Goal: Use online tool/utility: Use online tool/utility

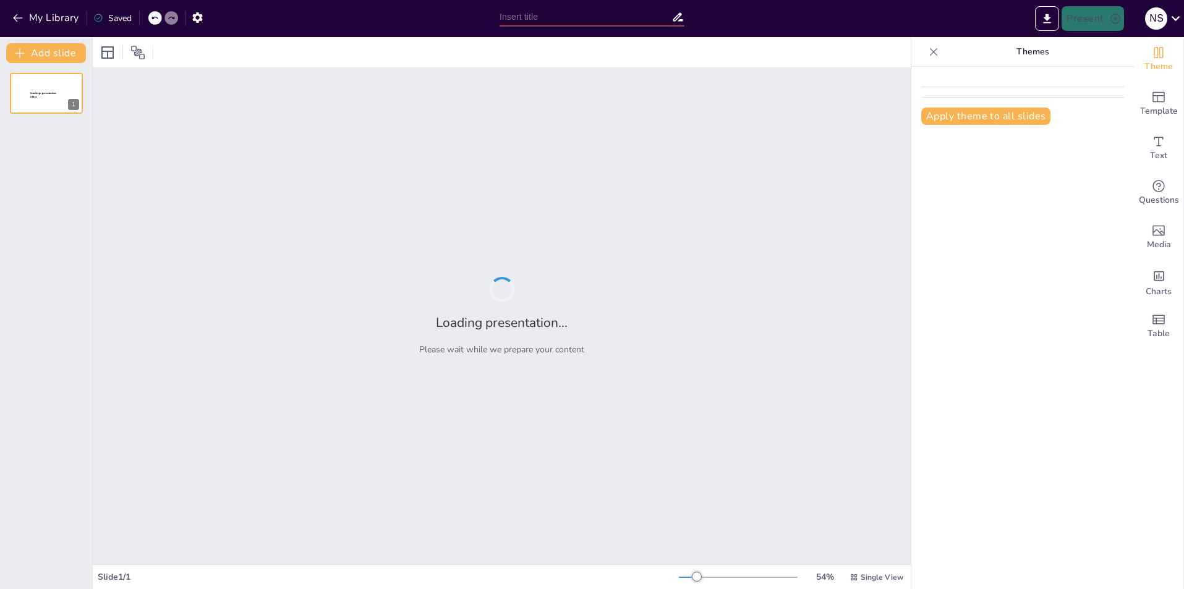
type input "Medals and Milestones: The Journey of [GEOGRAPHIC_DATA] Athletes in the Olympics"
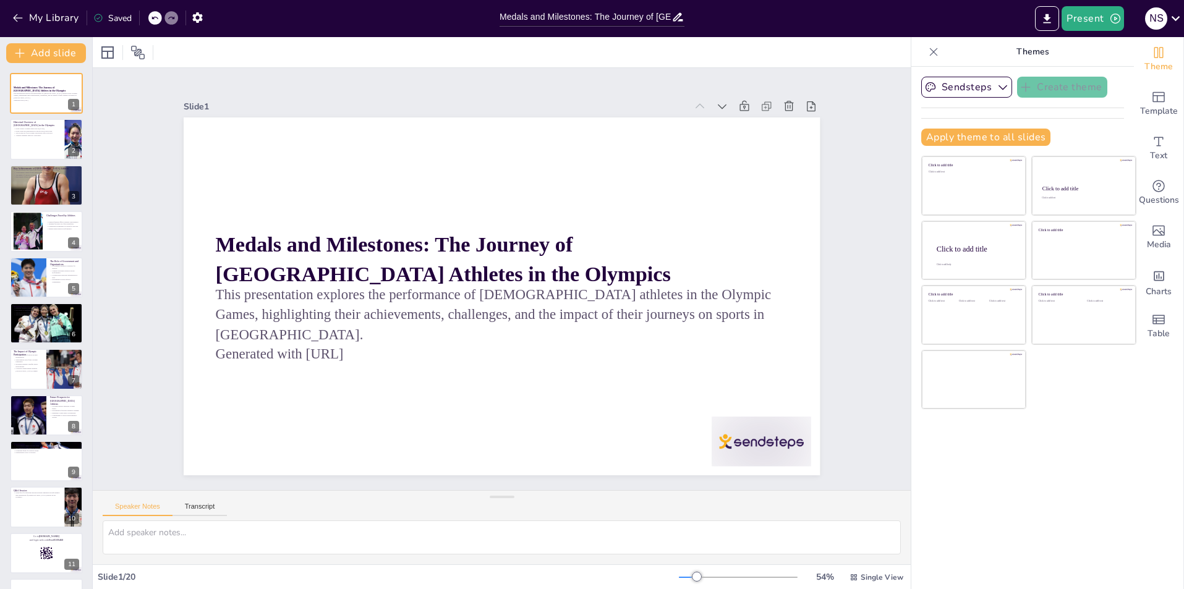
checkbox input "true"
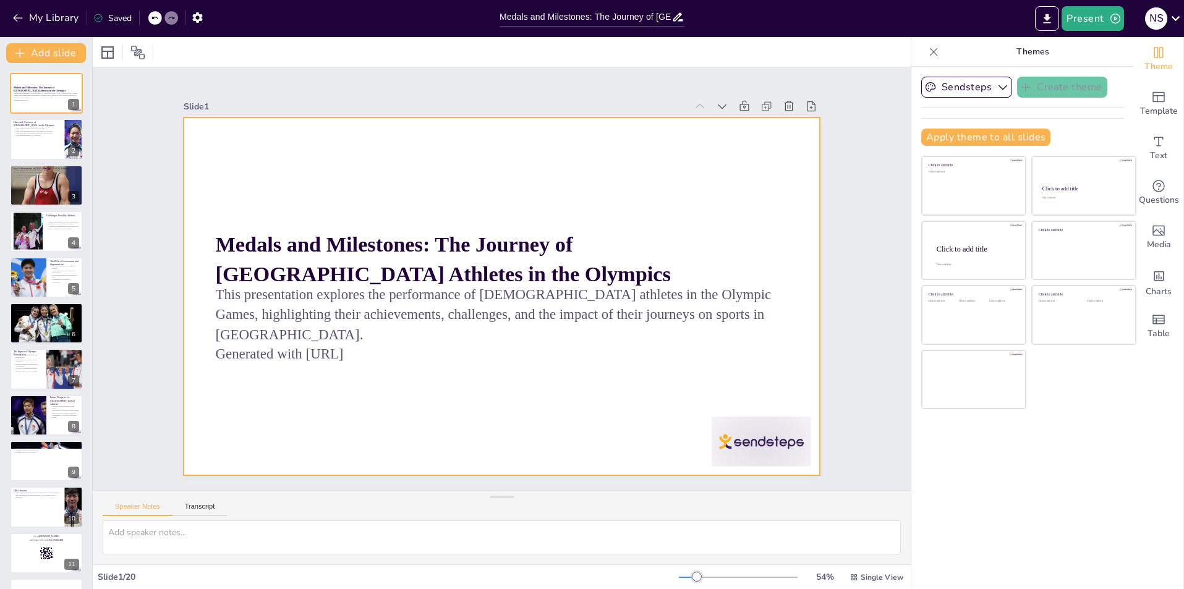
checkbox input "true"
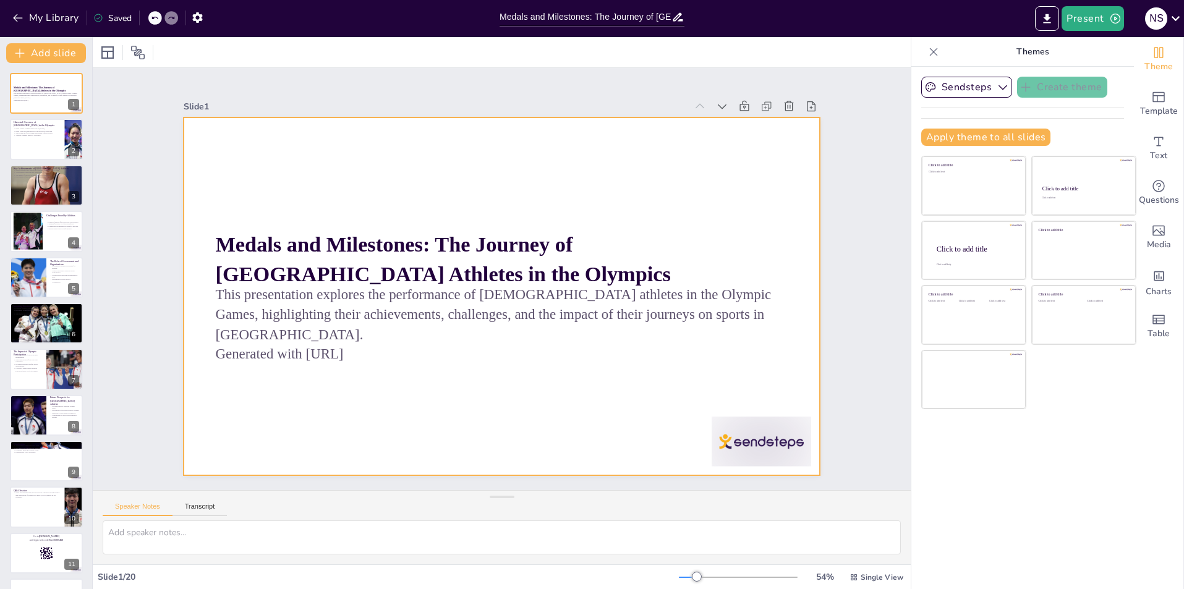
checkbox input "true"
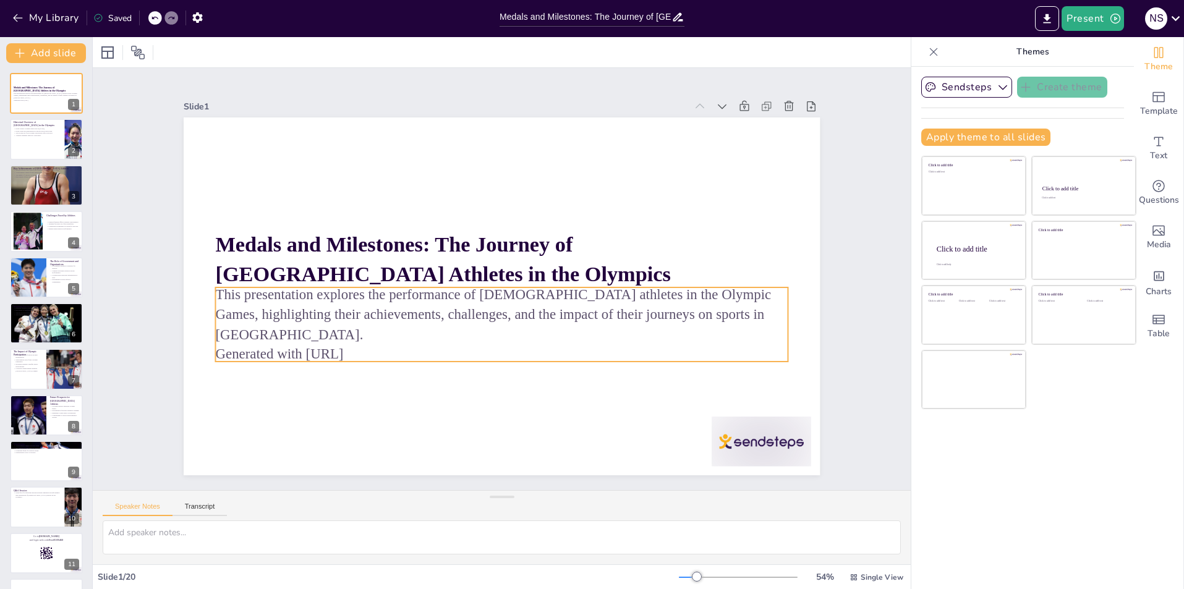
checkbox input "true"
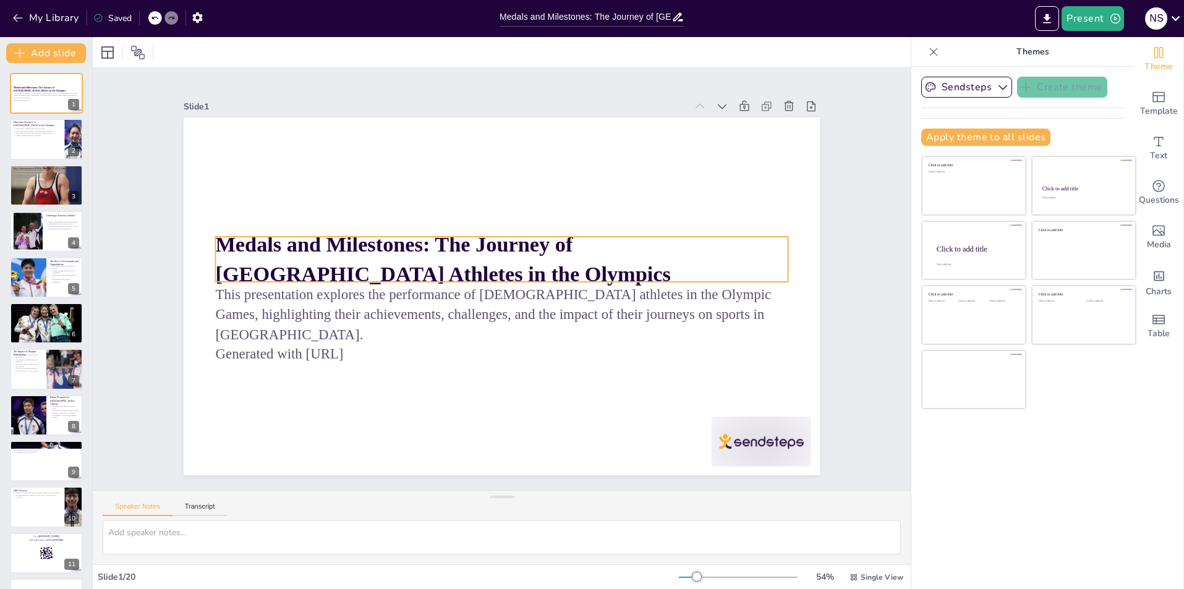
checkbox input "true"
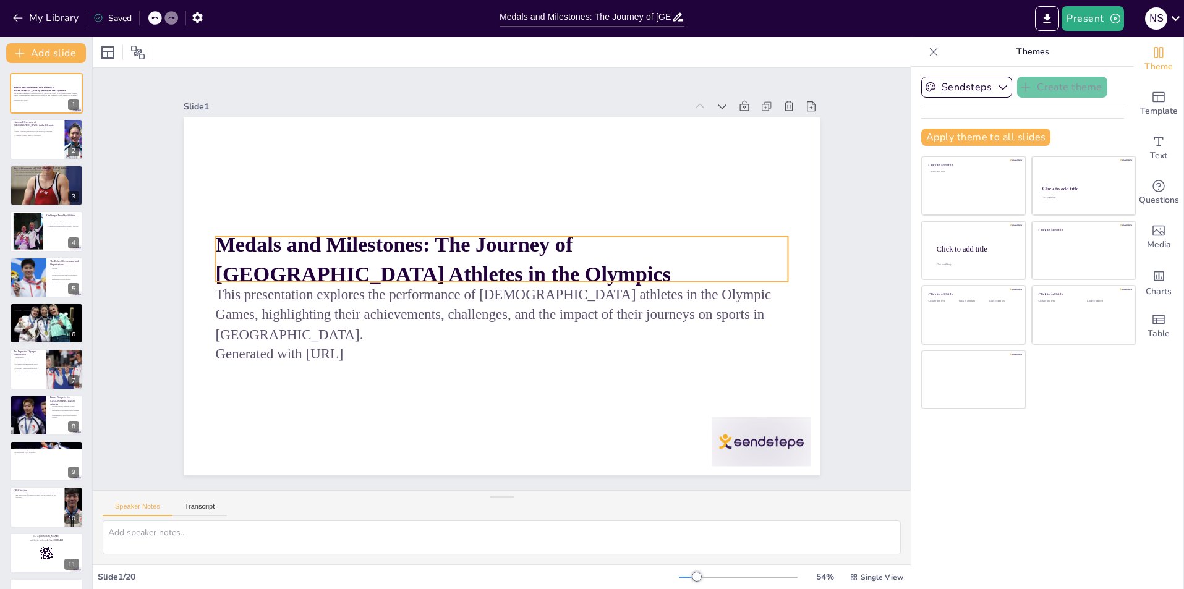
checkbox input "true"
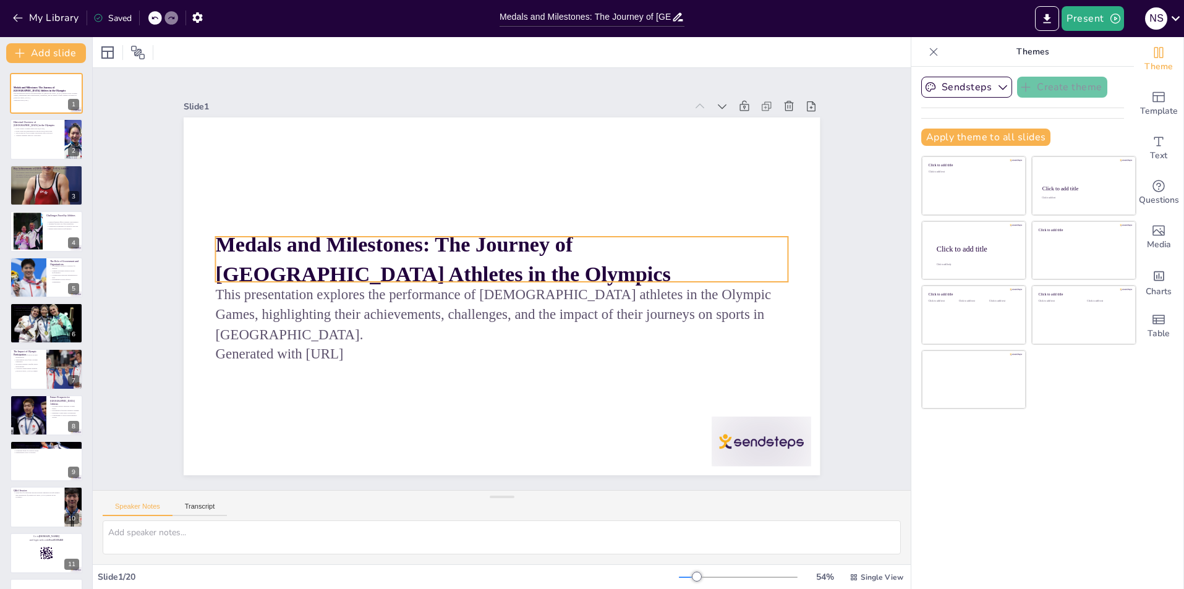
checkbox input "true"
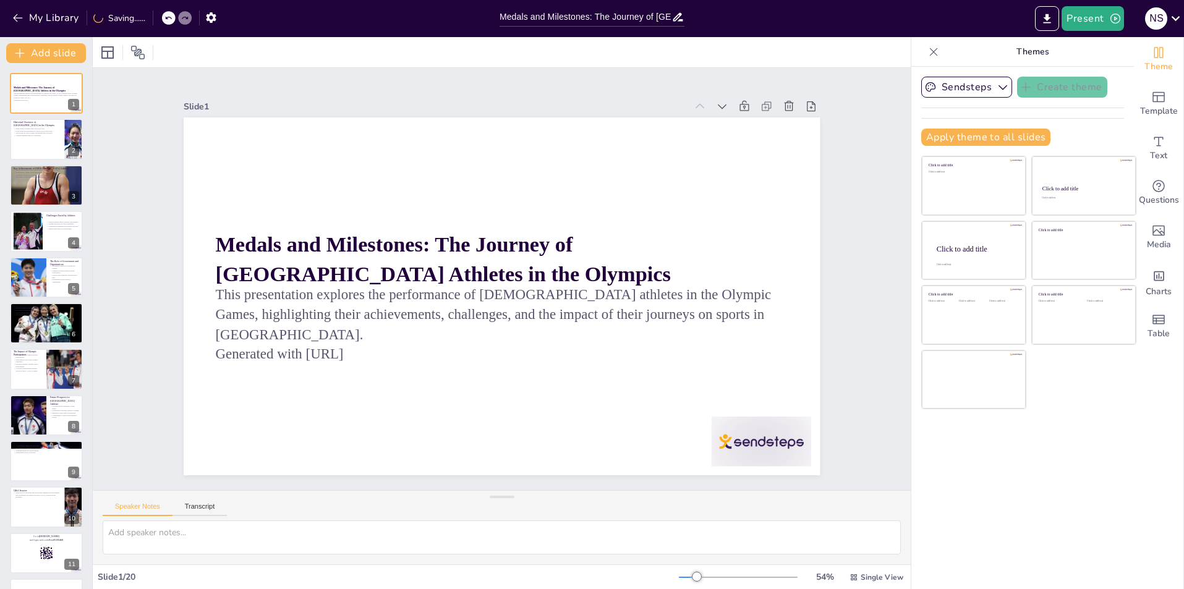
checkbox input "true"
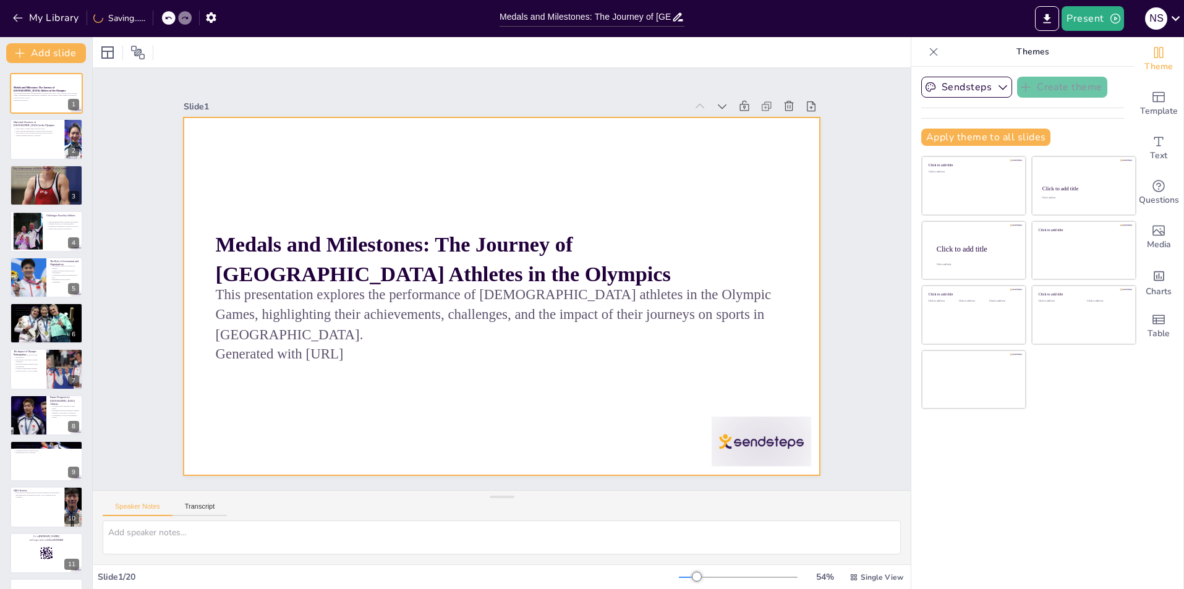
checkbox input "true"
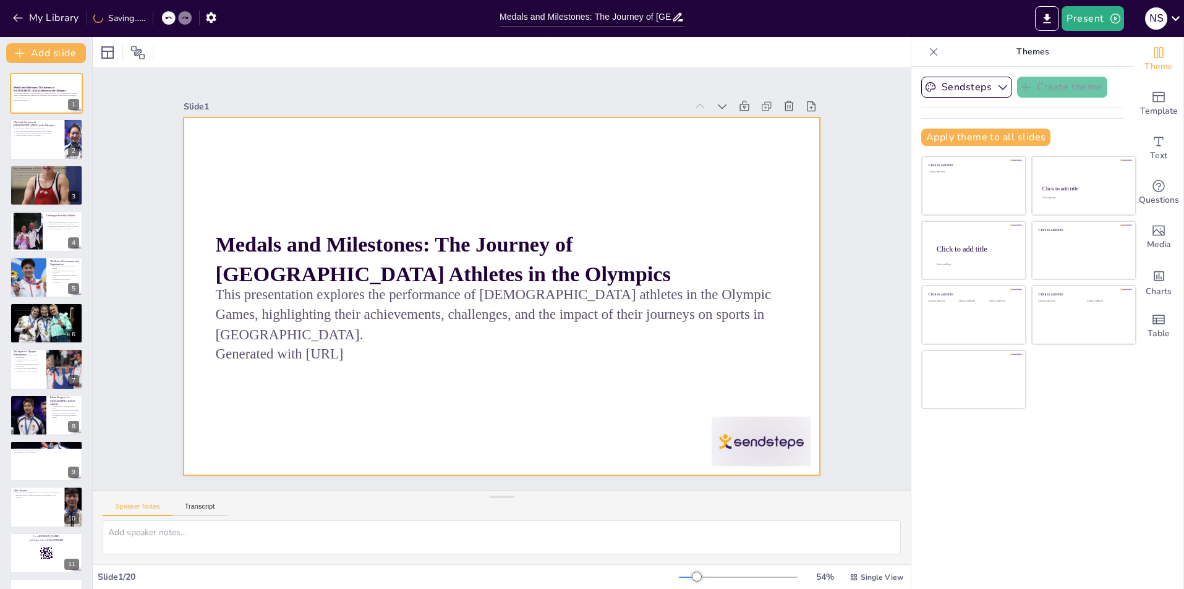
checkbox input "true"
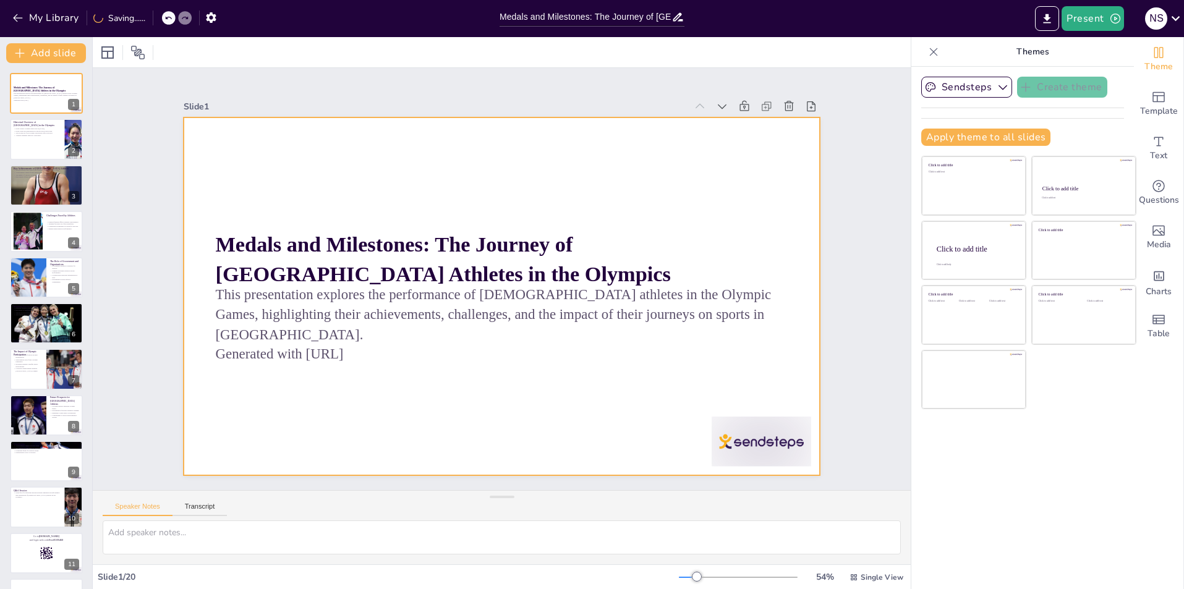
checkbox input "true"
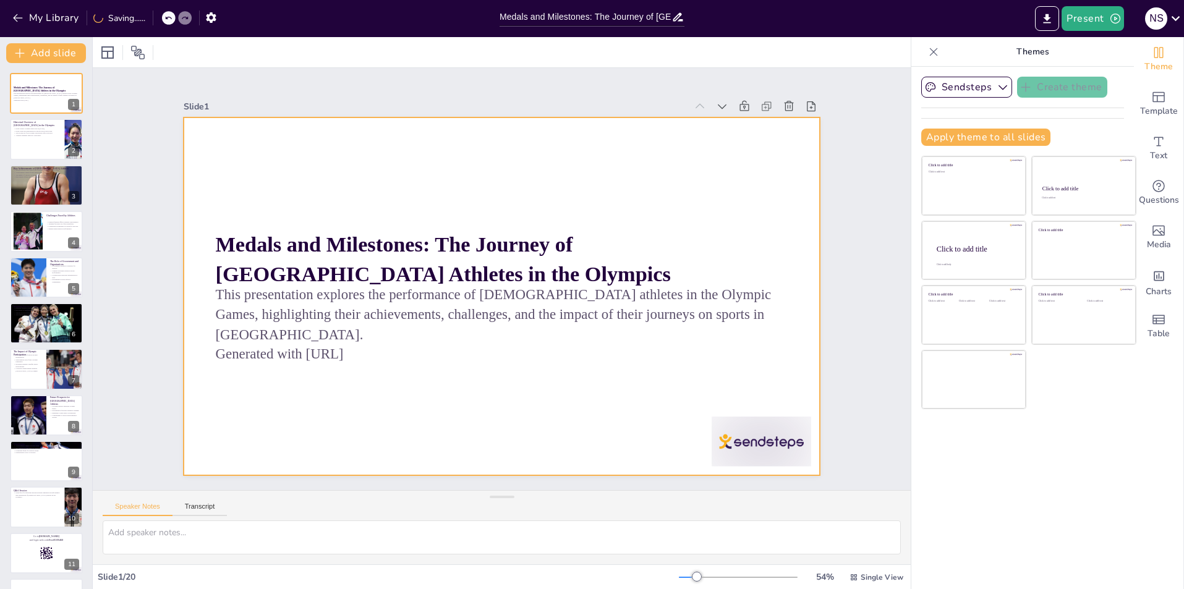
checkbox input "true"
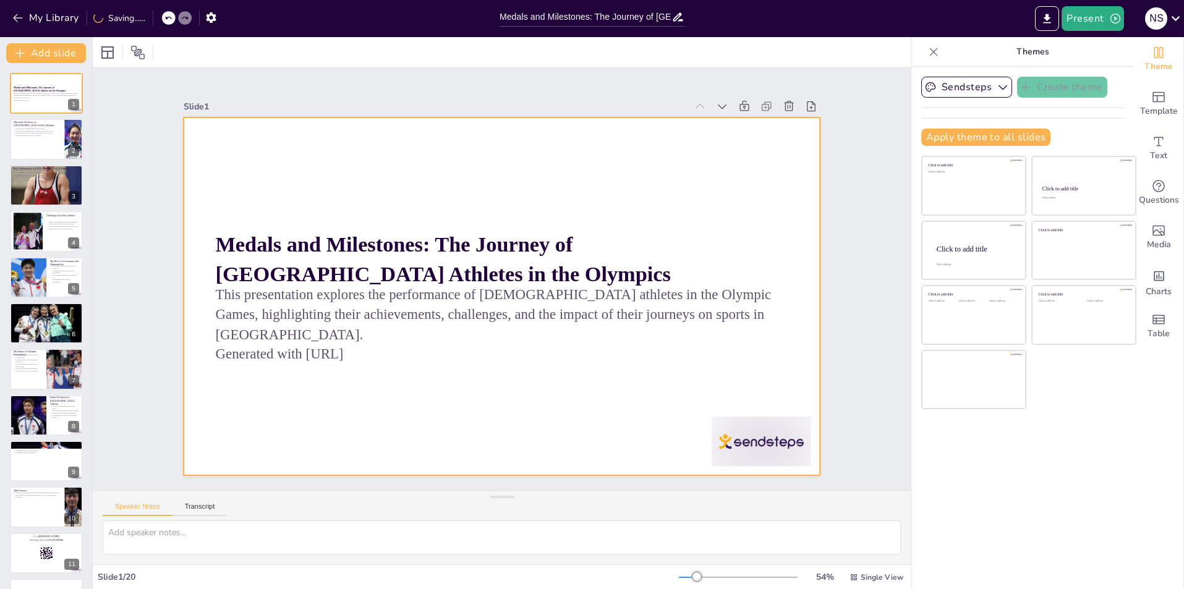
checkbox input "true"
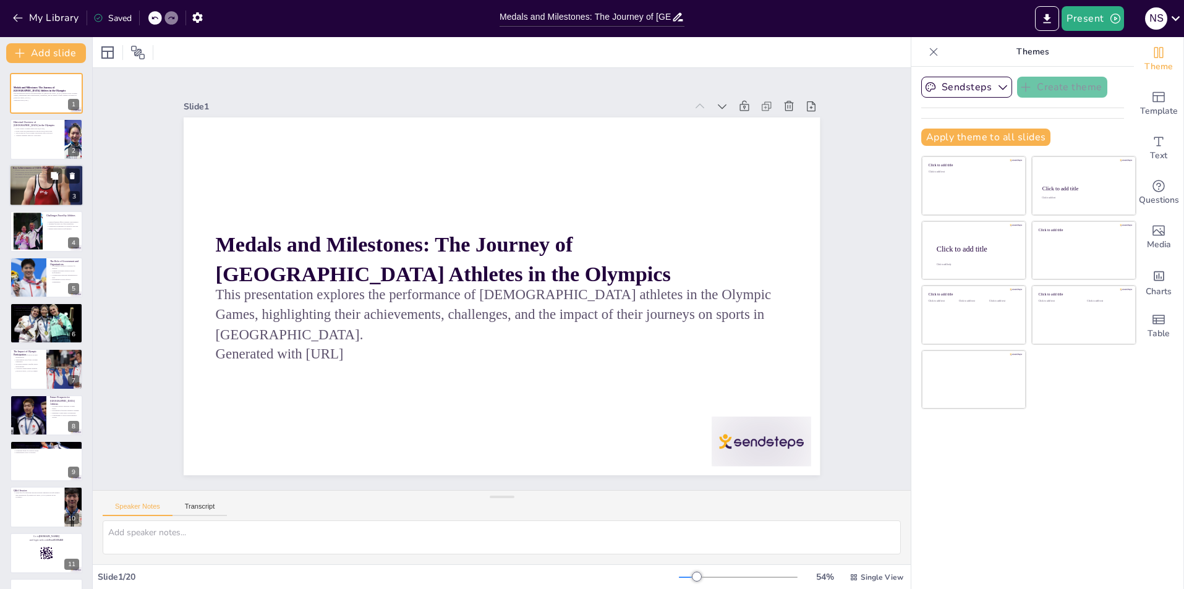
checkbox input "true"
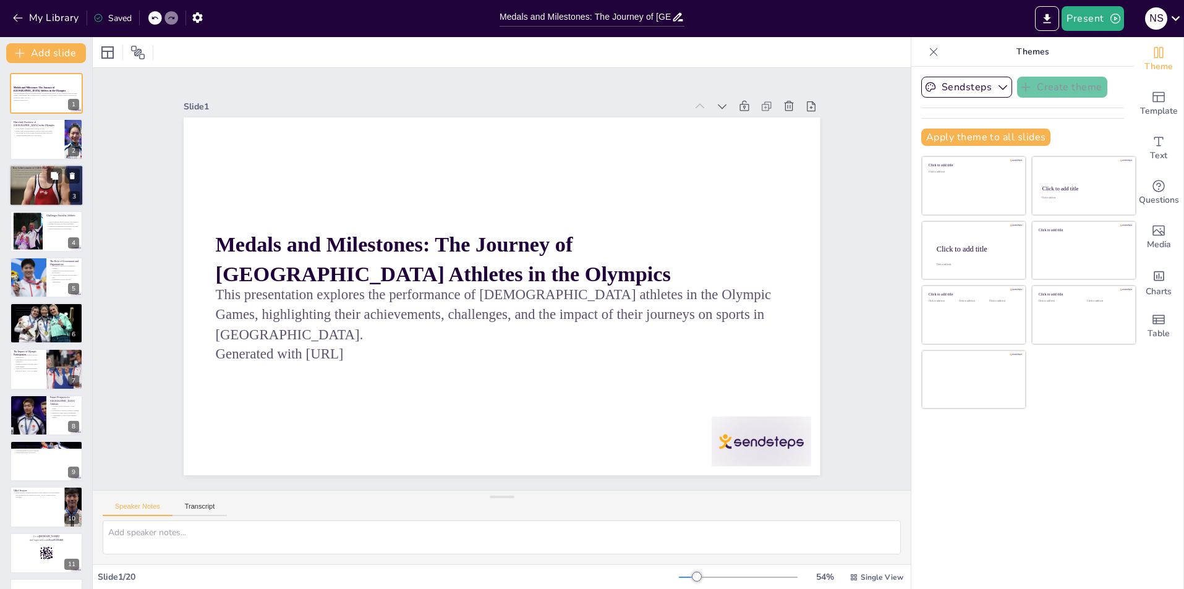
checkbox input "true"
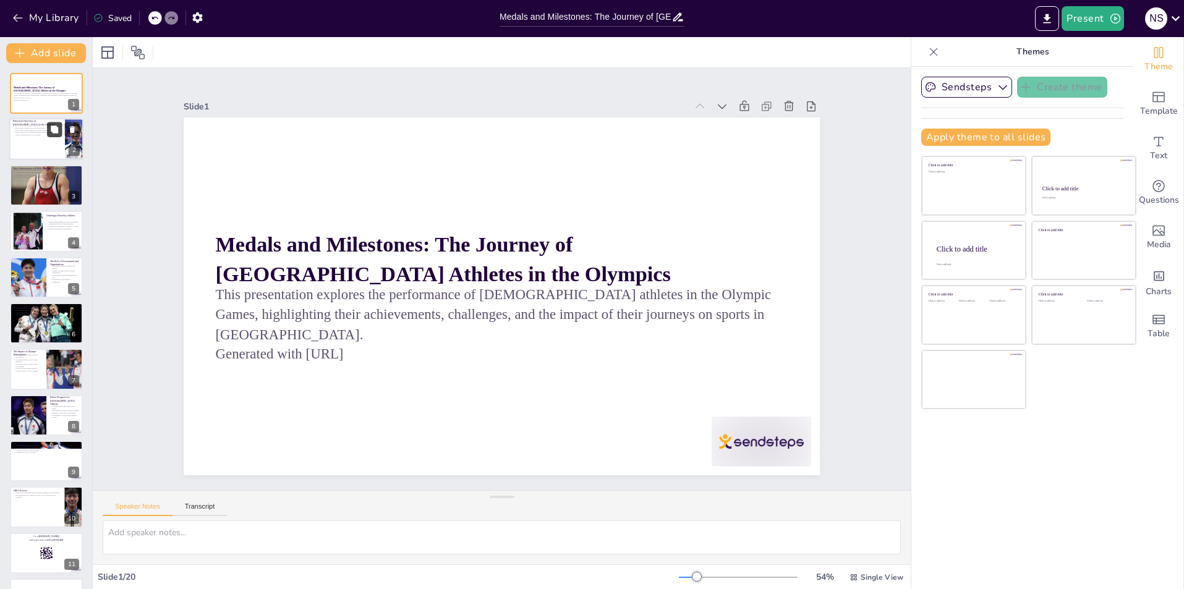
checkbox input "true"
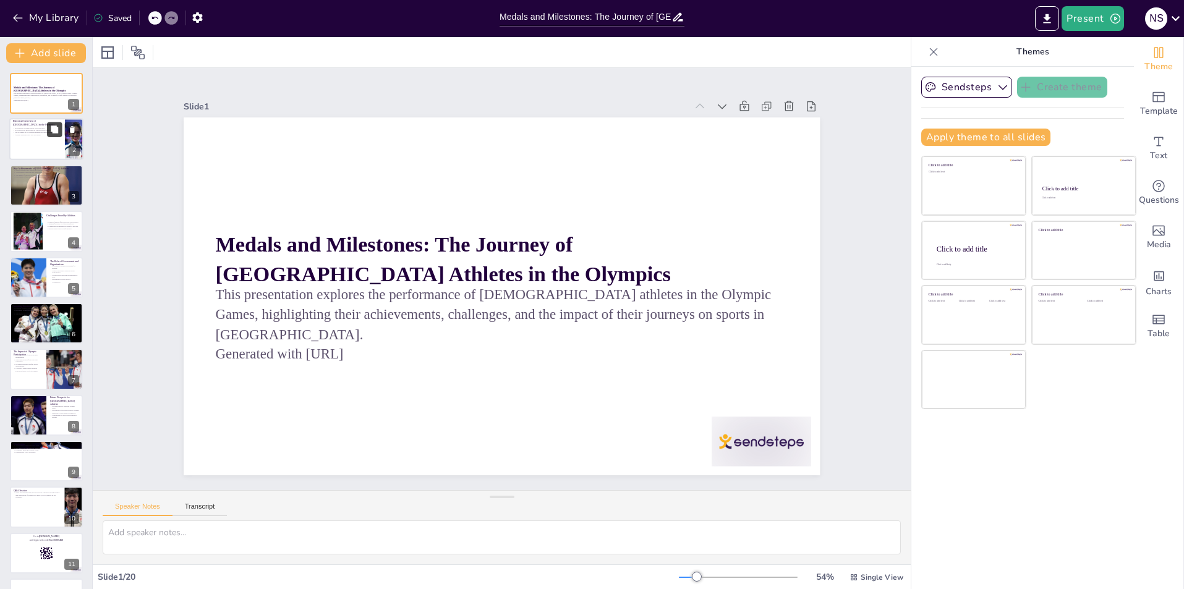
checkbox input "true"
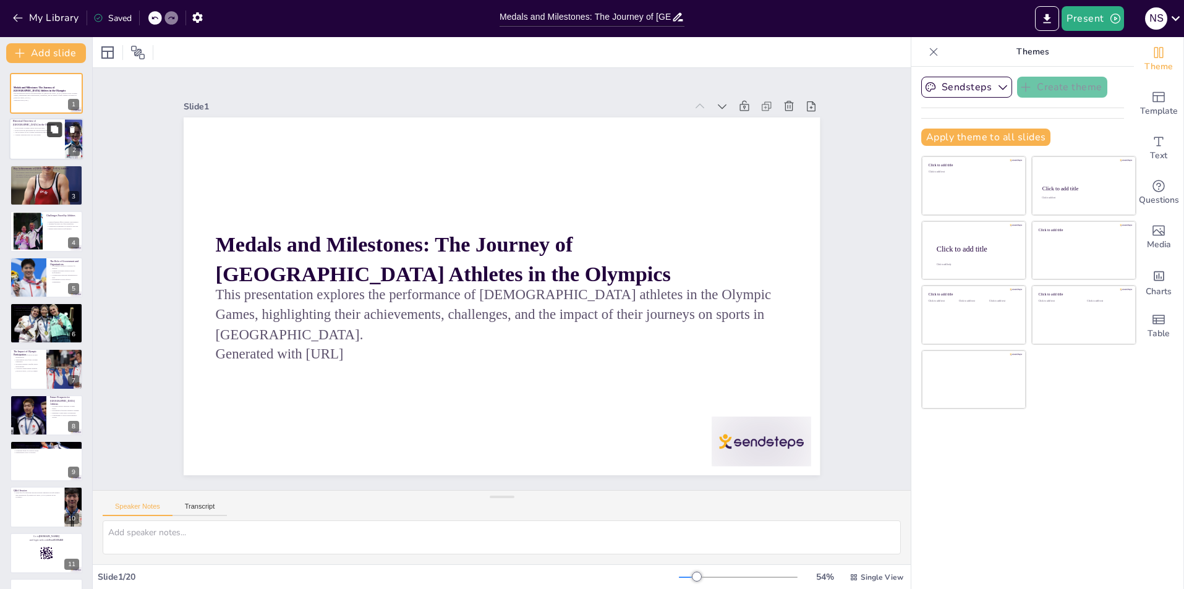
checkbox input "true"
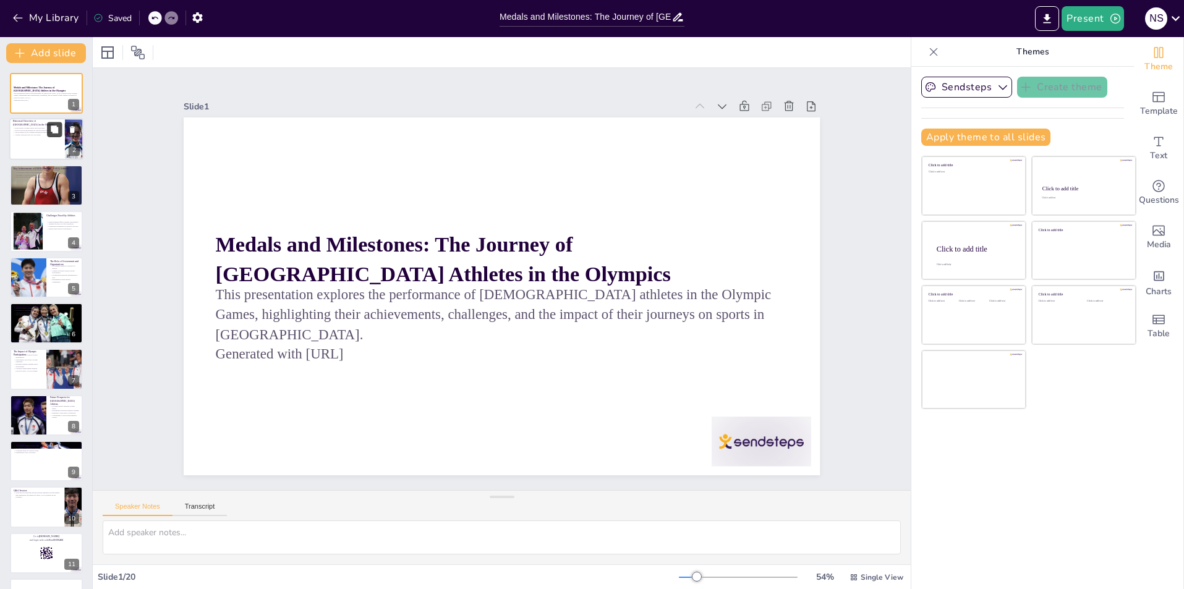
checkbox input "true"
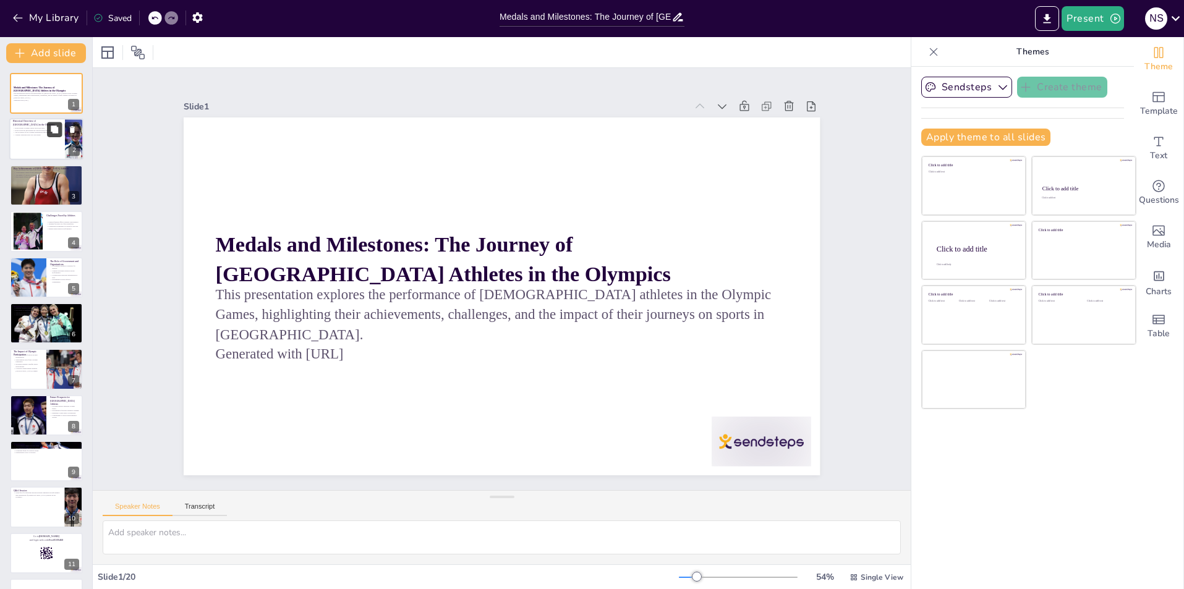
click at [48, 133] on button at bounding box center [54, 129] width 15 height 15
type textarea "The significance of Hong Kong's debut in the Olympics in 1952 marks the beginni…"
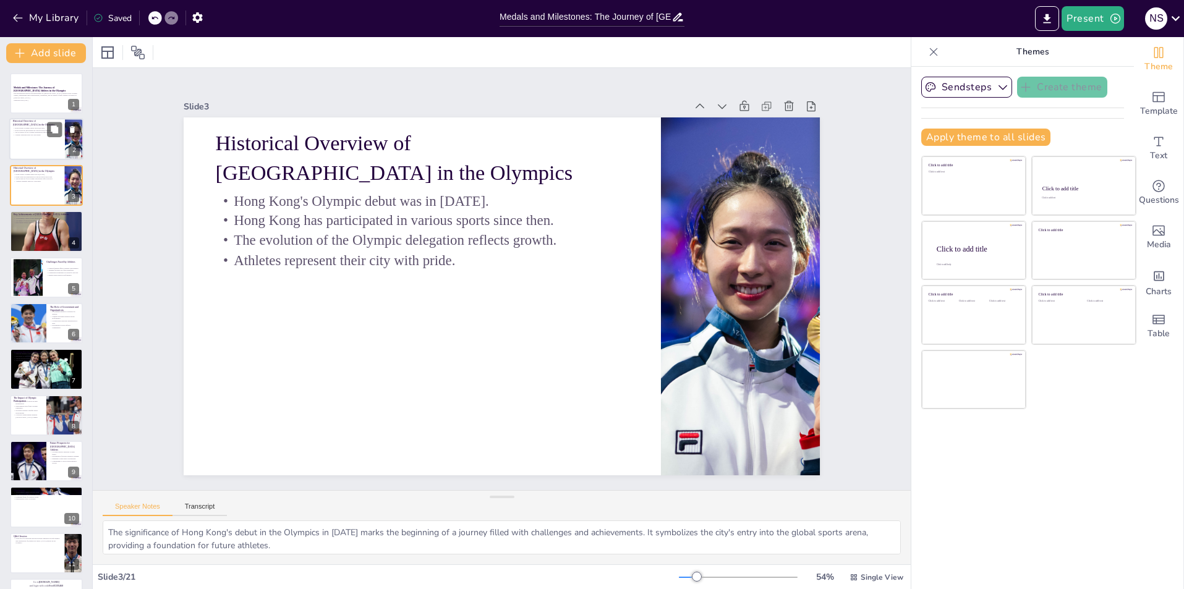
checkbox input "true"
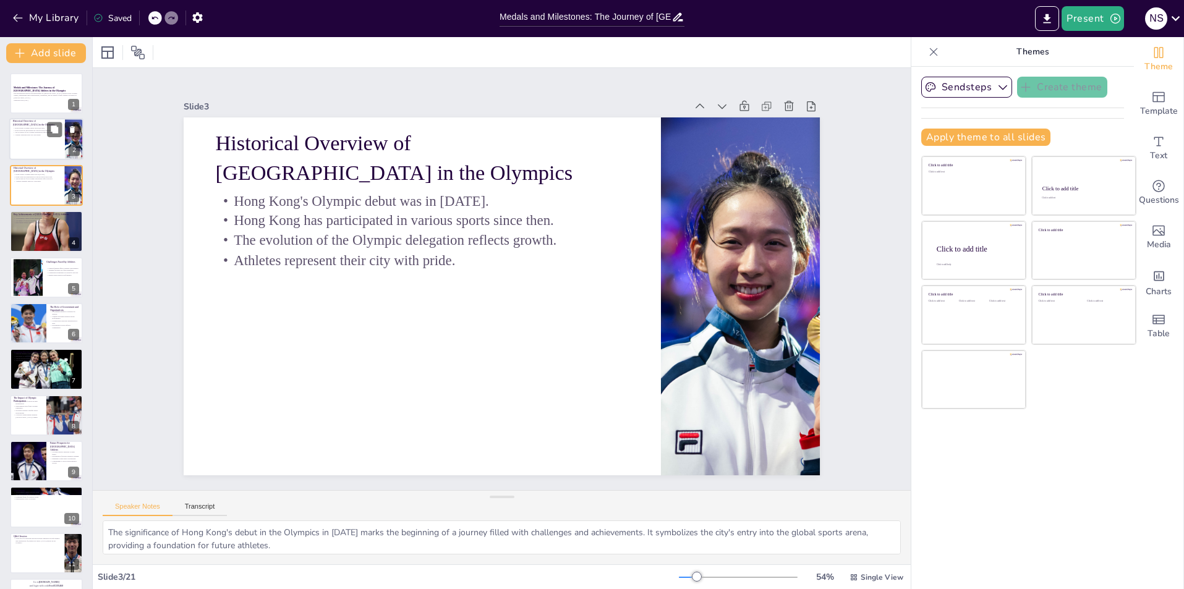
checkbox input "true"
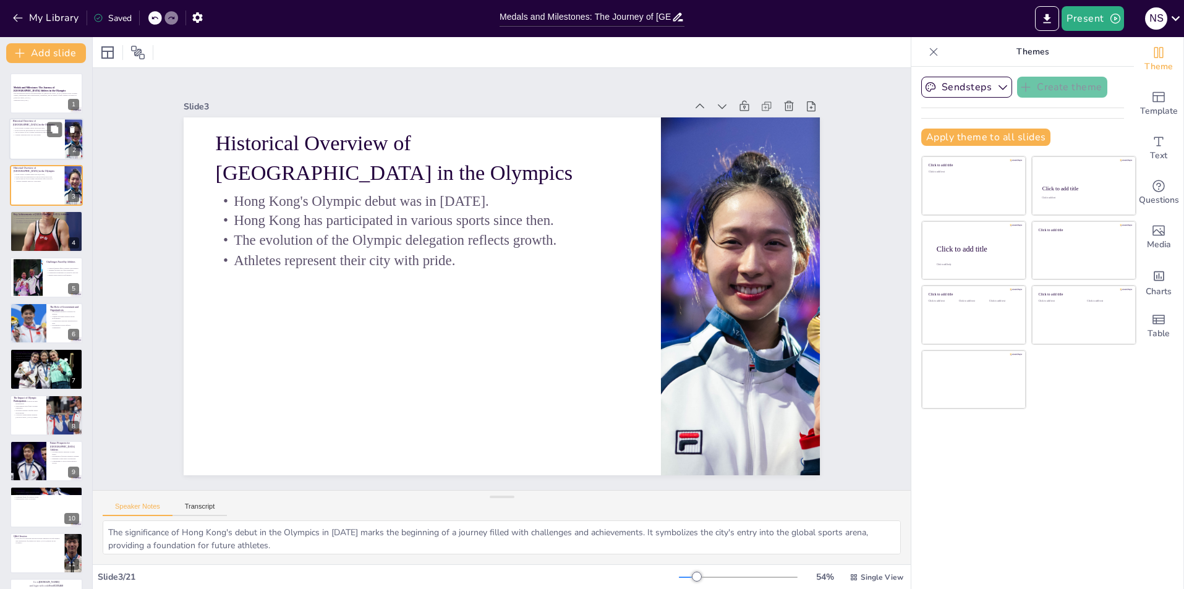
checkbox input "true"
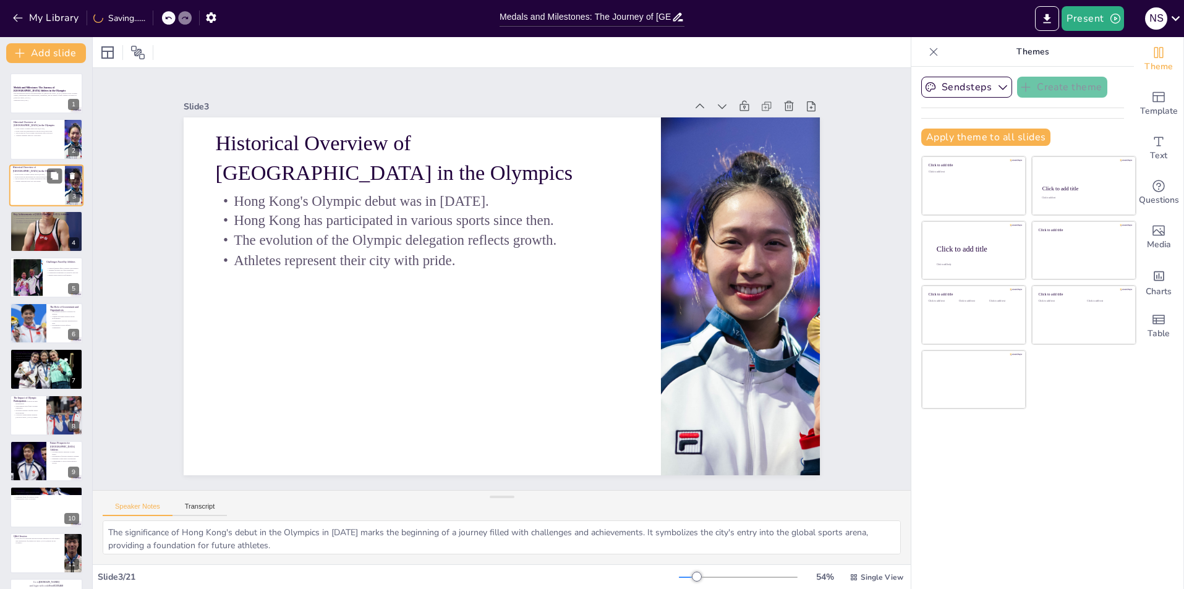
checkbox input "true"
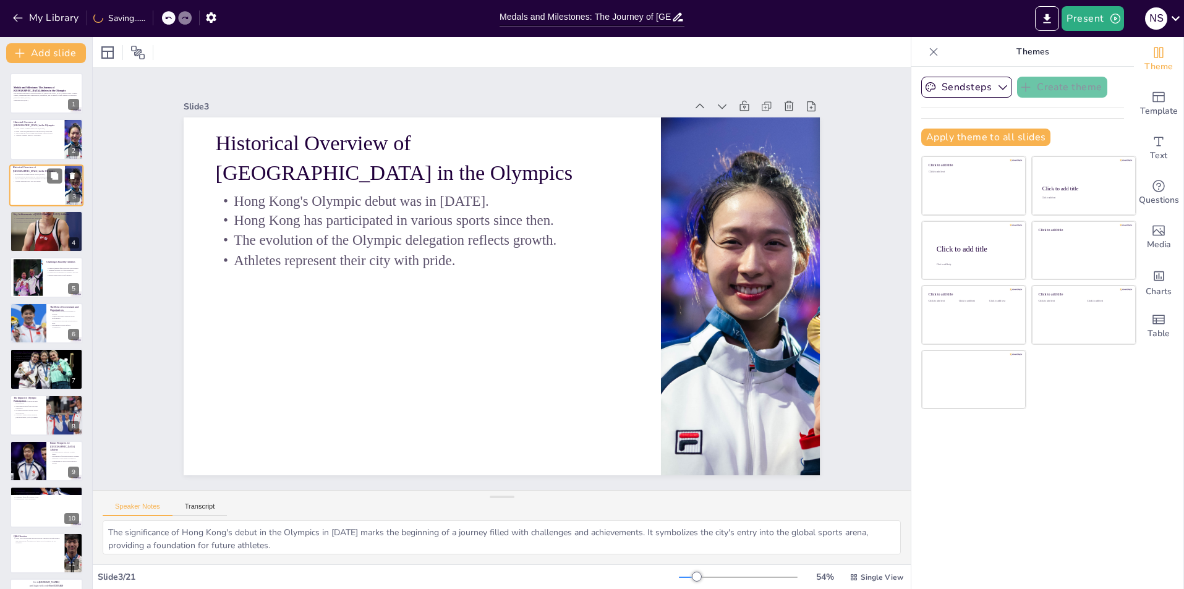
checkbox input "true"
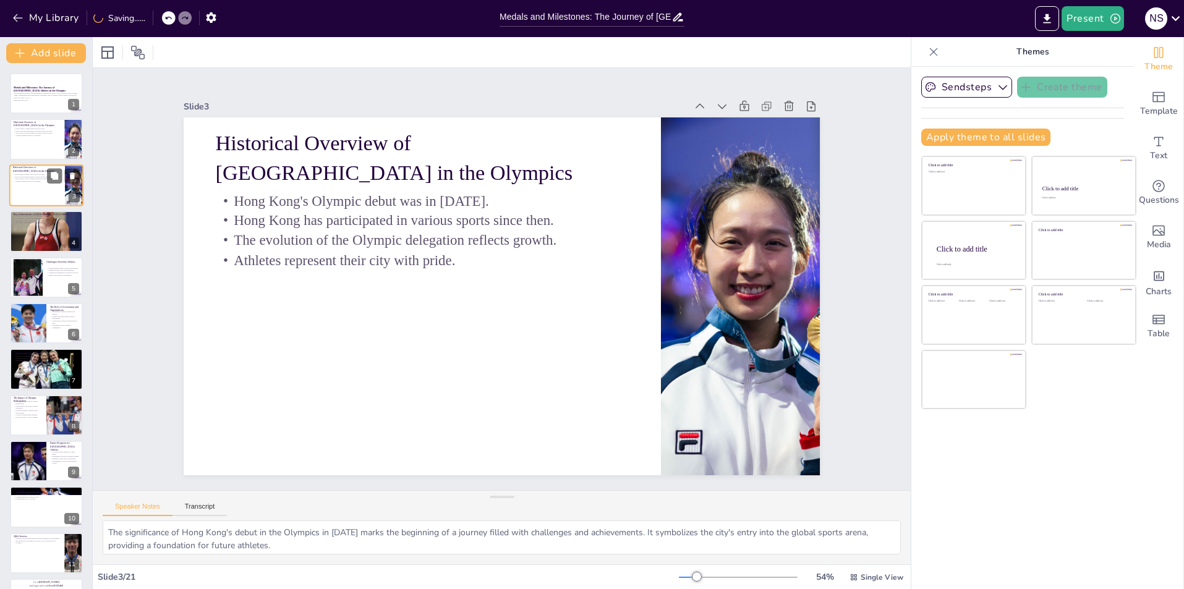
checkbox input "true"
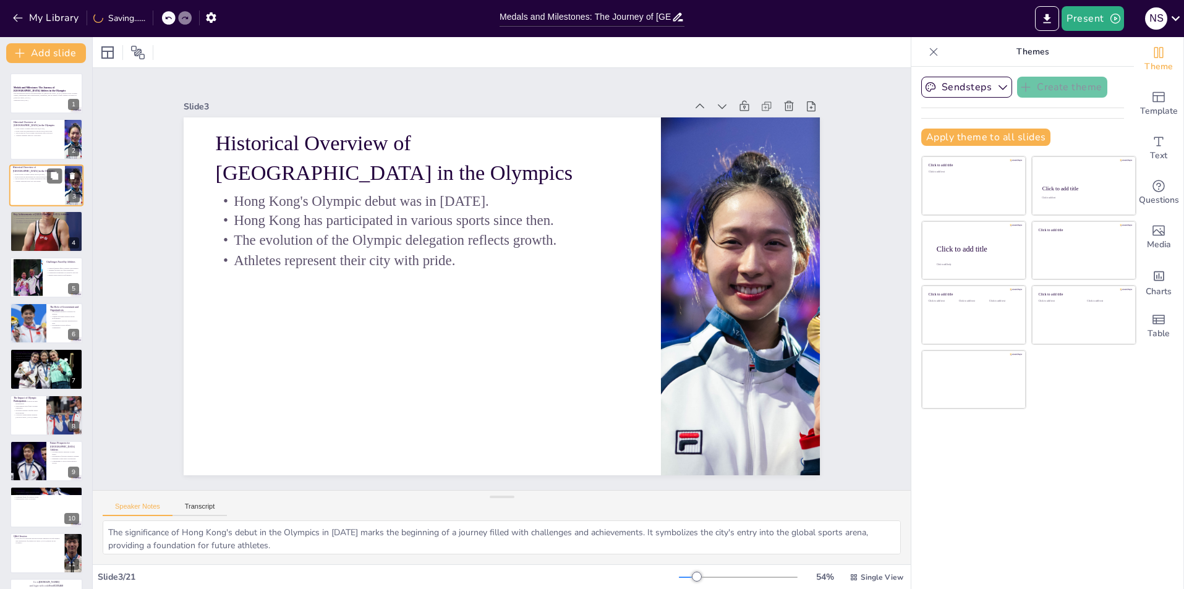
checkbox input "true"
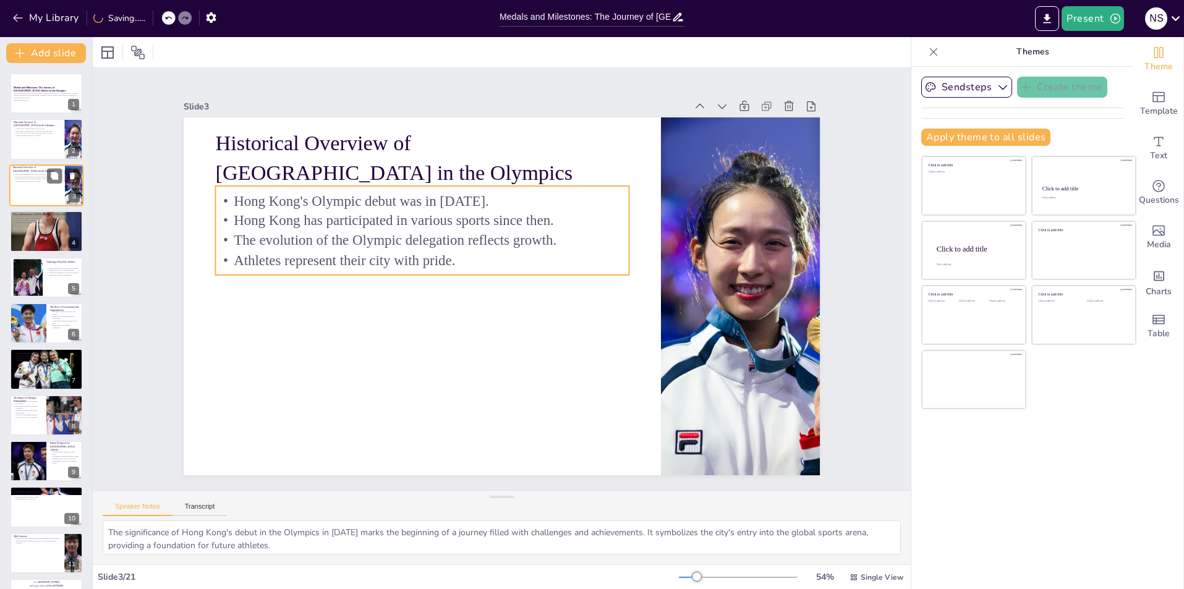
checkbox input "true"
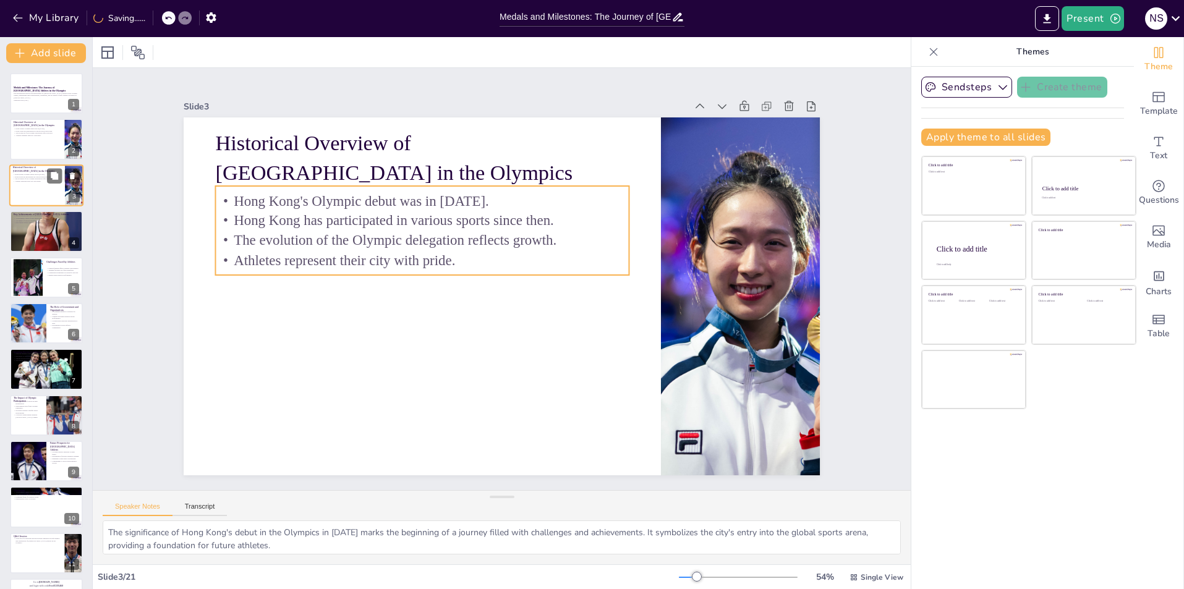
checkbox input "true"
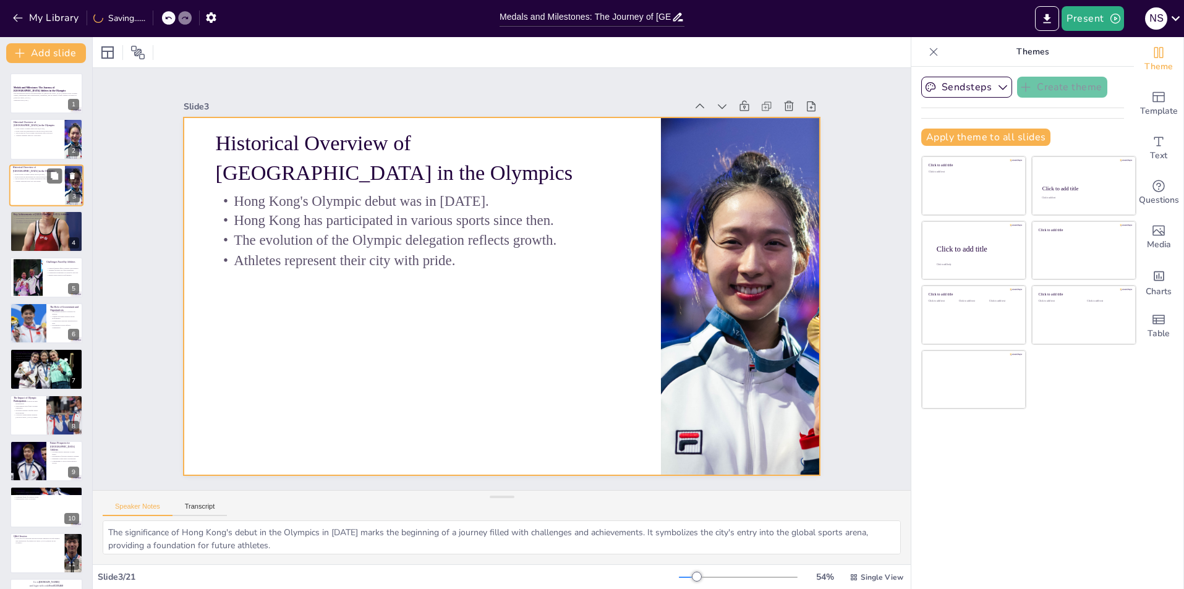
click at [37, 187] on div at bounding box center [46, 185] width 74 height 42
checkbox input "true"
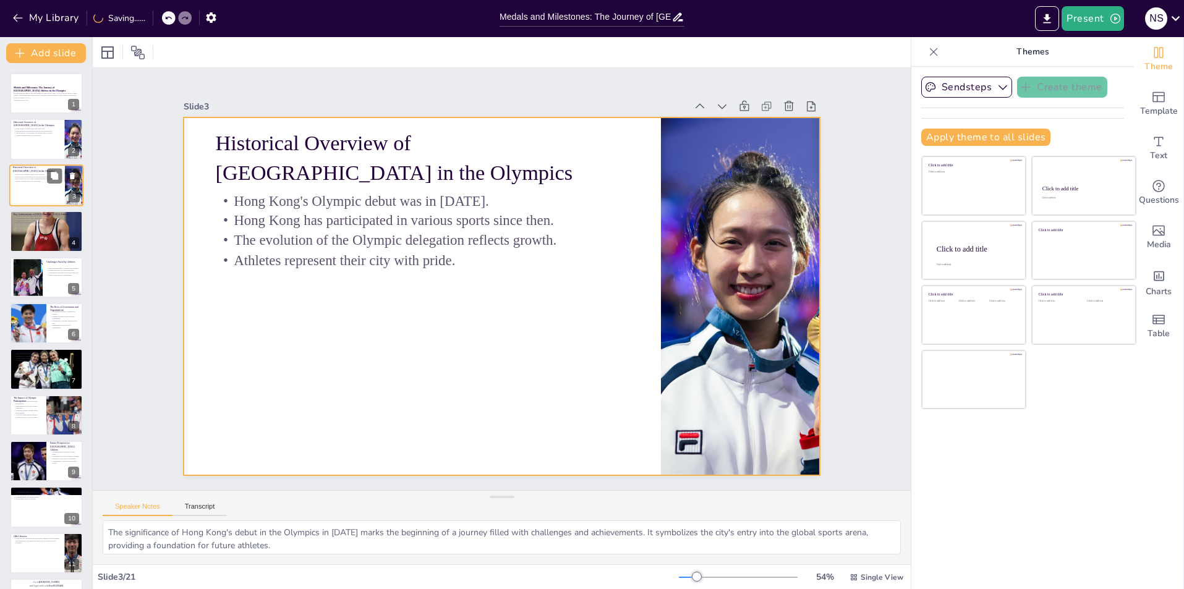
checkbox input "true"
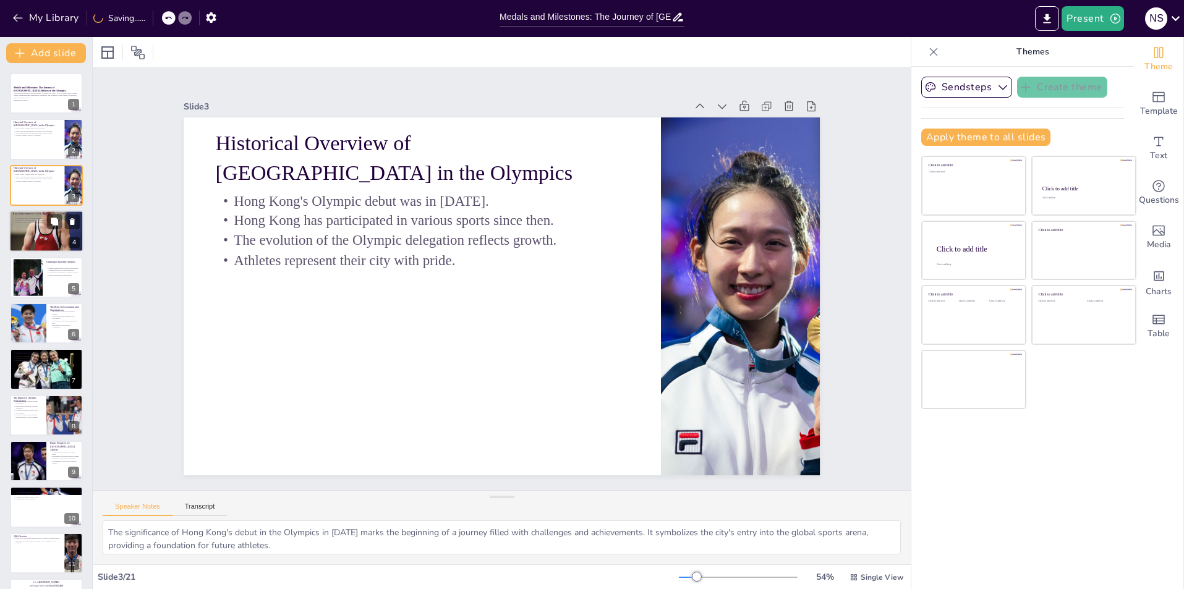
checkbox input "true"
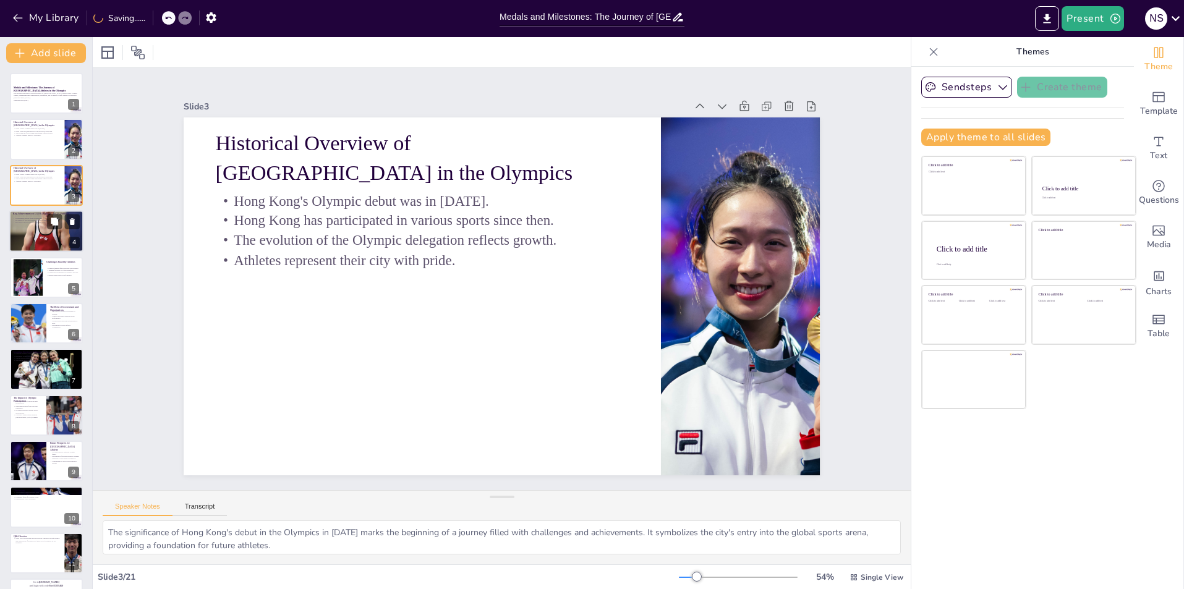
checkbox input "true"
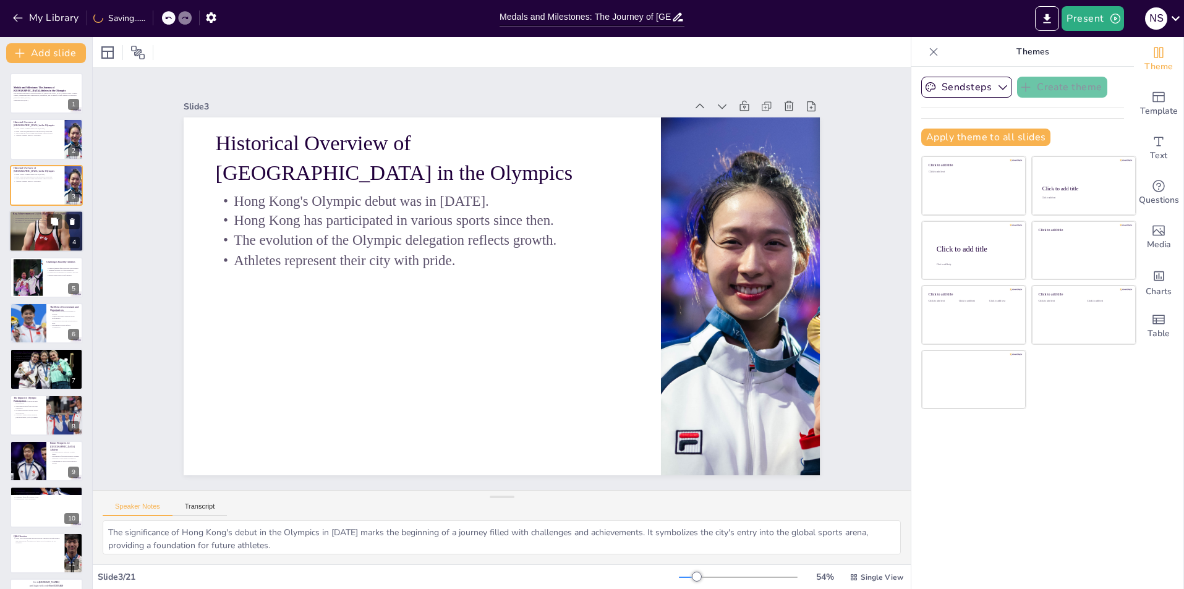
checkbox input "true"
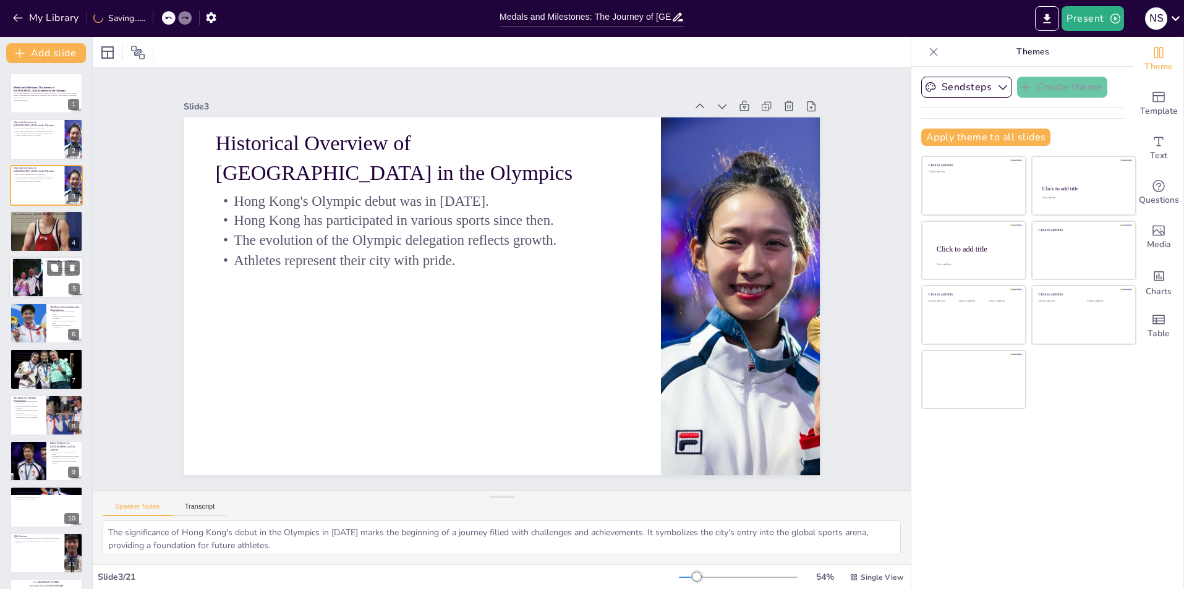
checkbox input "true"
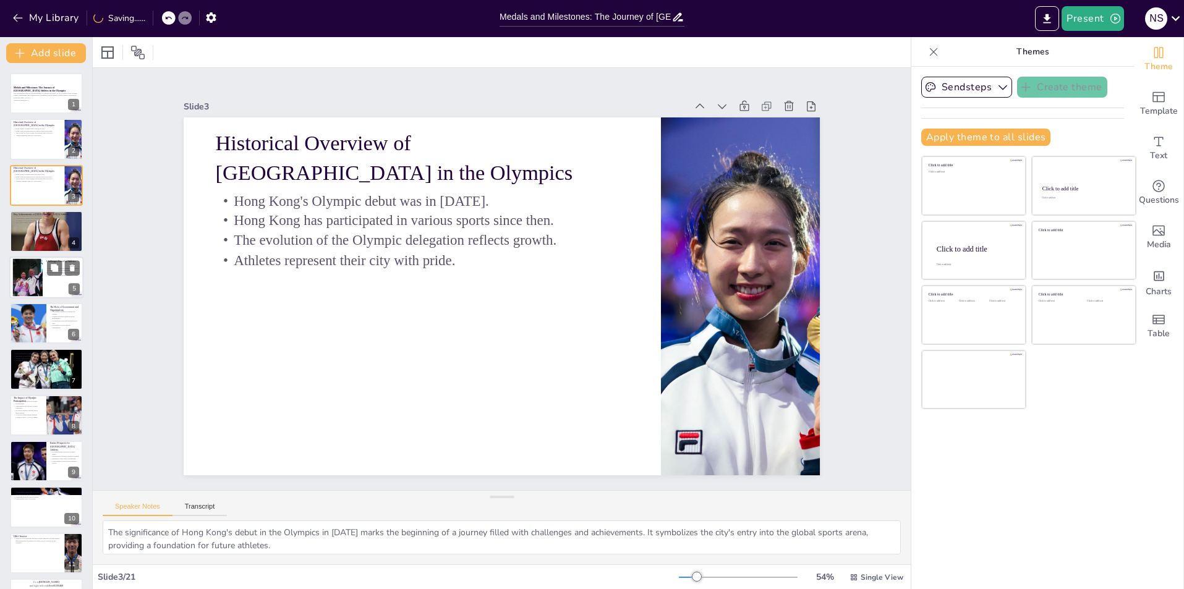
checkbox input "true"
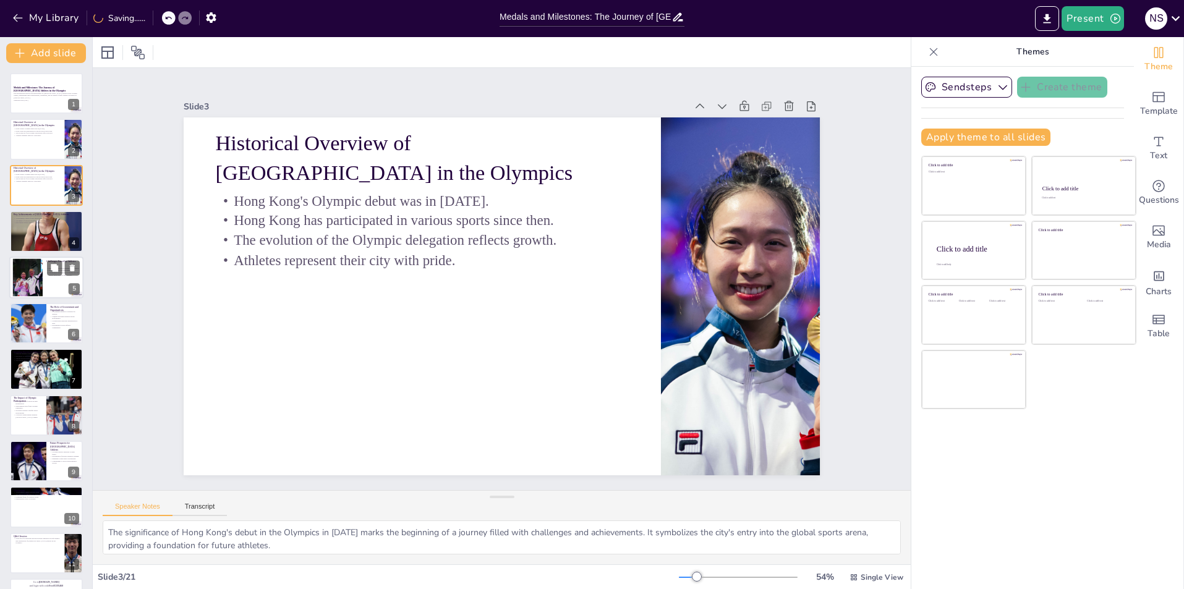
click at [53, 258] on div at bounding box center [46, 278] width 74 height 42
type textarea "Limited funding is a significant barrier for many athletes, impacting their abi…"
checkbox input "true"
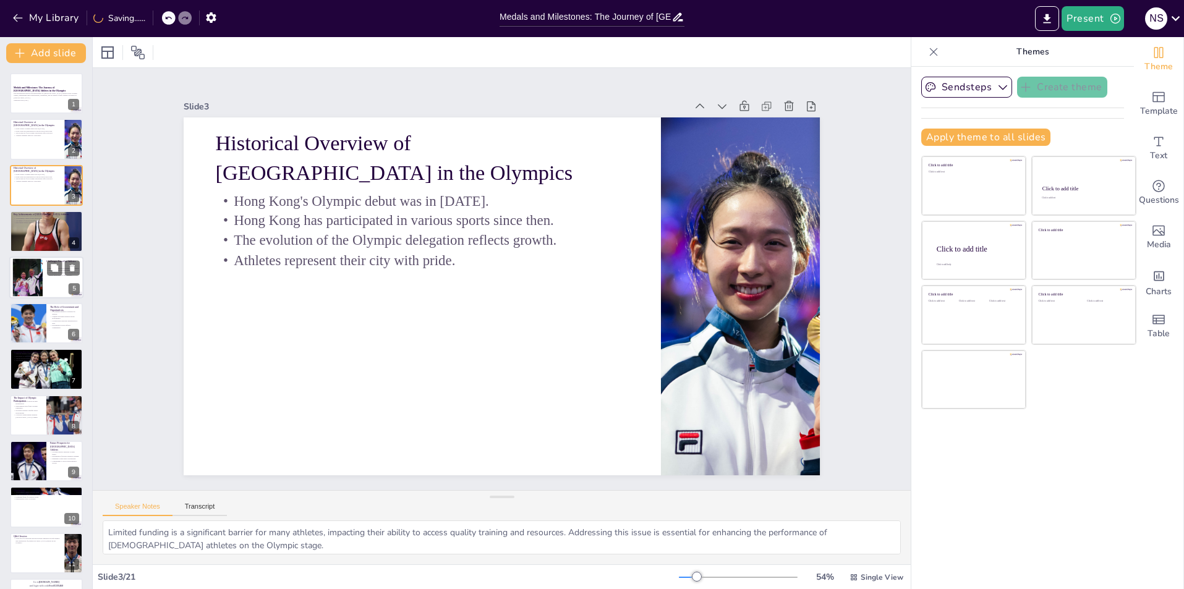
checkbox input "true"
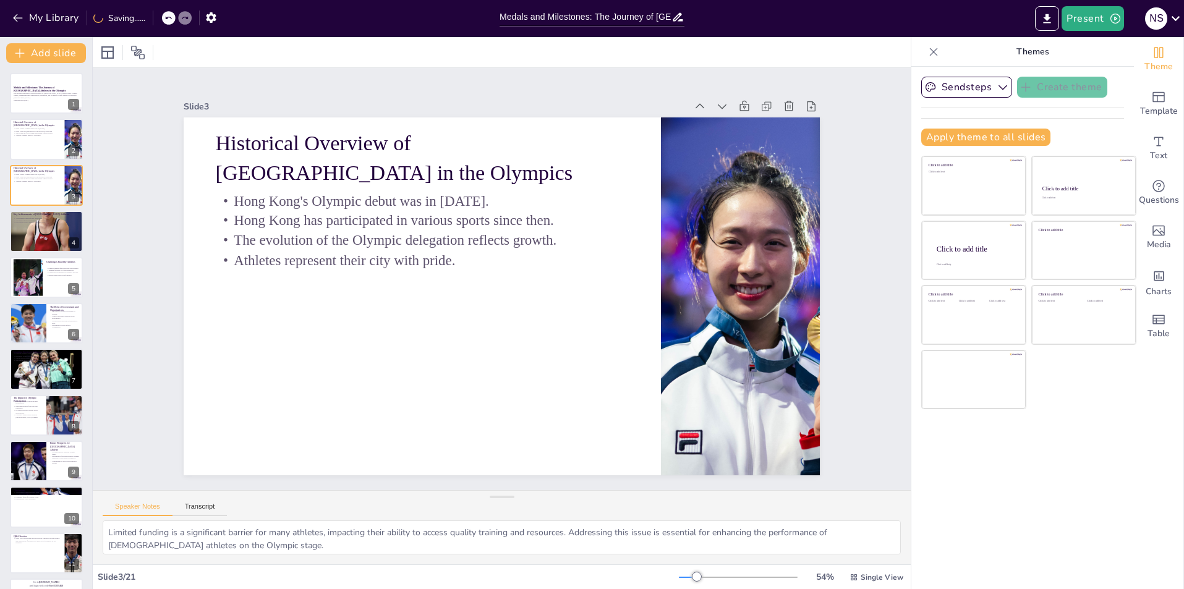
checkbox input "true"
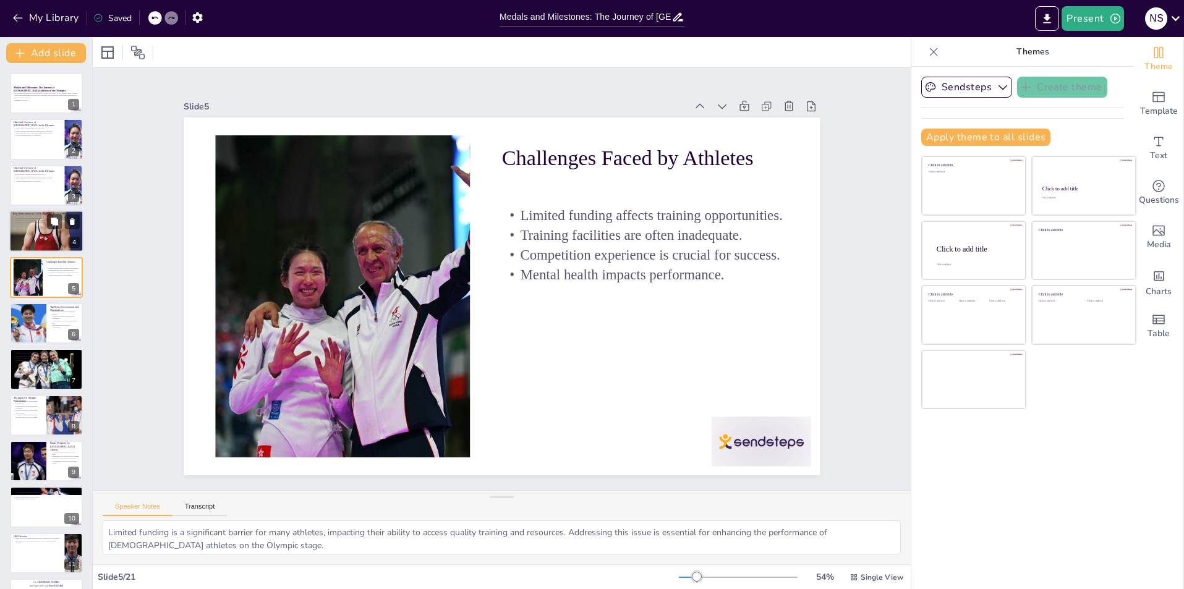
checkbox input "true"
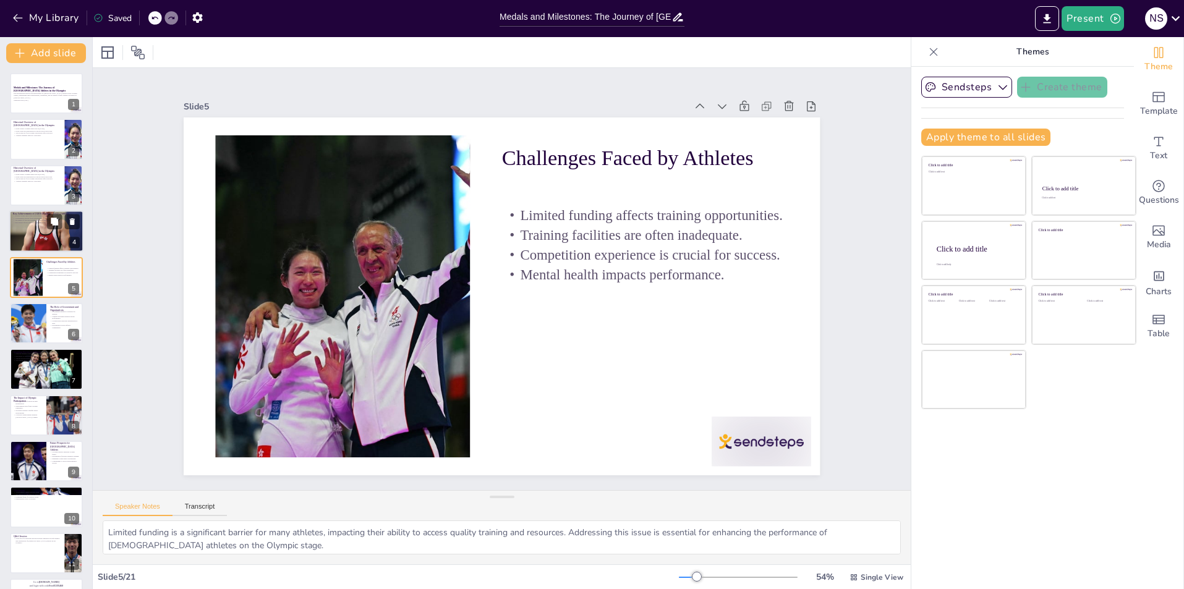
click at [48, 241] on div at bounding box center [46, 231] width 74 height 111
type textarea "The medals won in fencing, swimming, and cycling highlight the strengths of Hon…"
checkbox input "true"
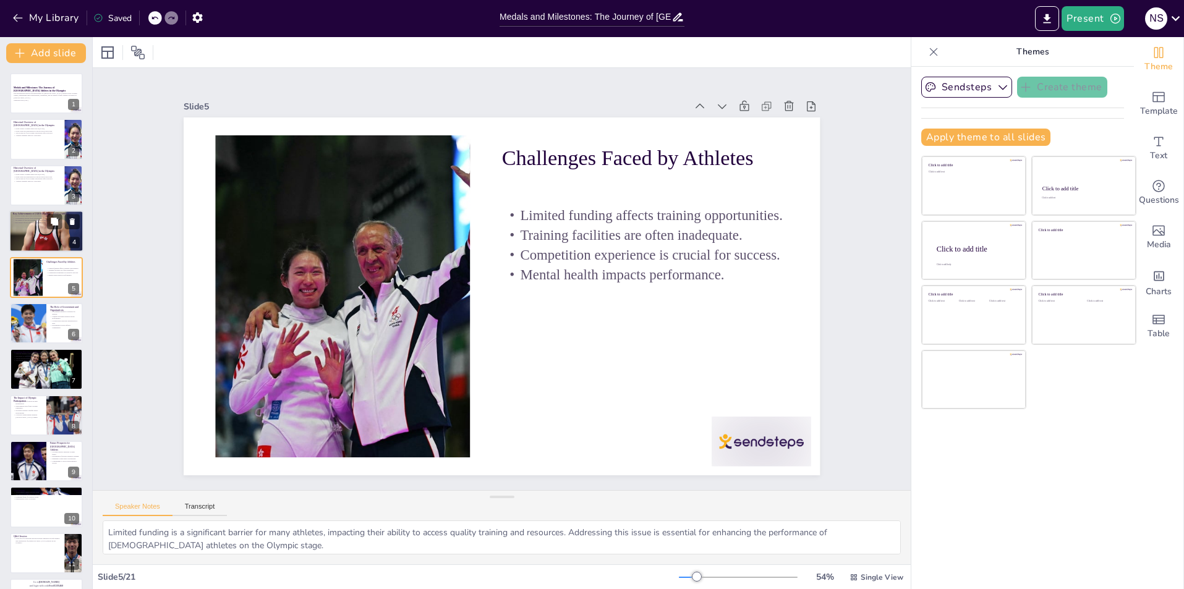
checkbox input "true"
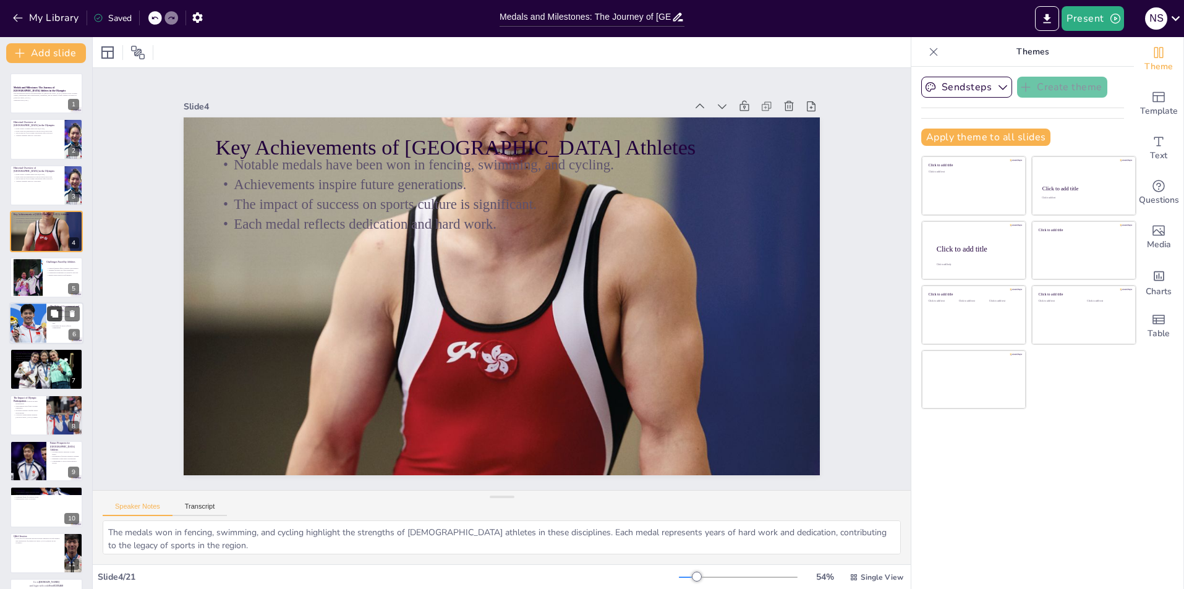
checkbox input "true"
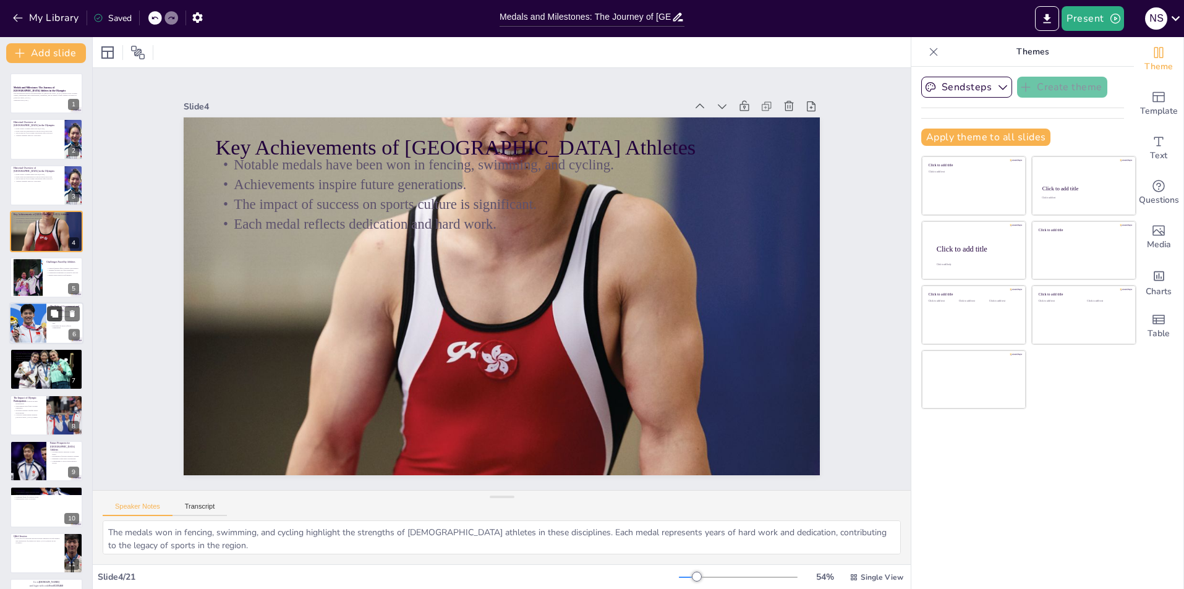
checkbox input "true"
click at [980, 90] on button "Sendsteps" at bounding box center [966, 87] width 91 height 21
click at [983, 90] on button "Sendsteps" at bounding box center [966, 87] width 91 height 21
click at [38, 93] on p "This presentation explores the performance of [DEMOGRAPHIC_DATA] athletes in th…" at bounding box center [46, 95] width 67 height 7
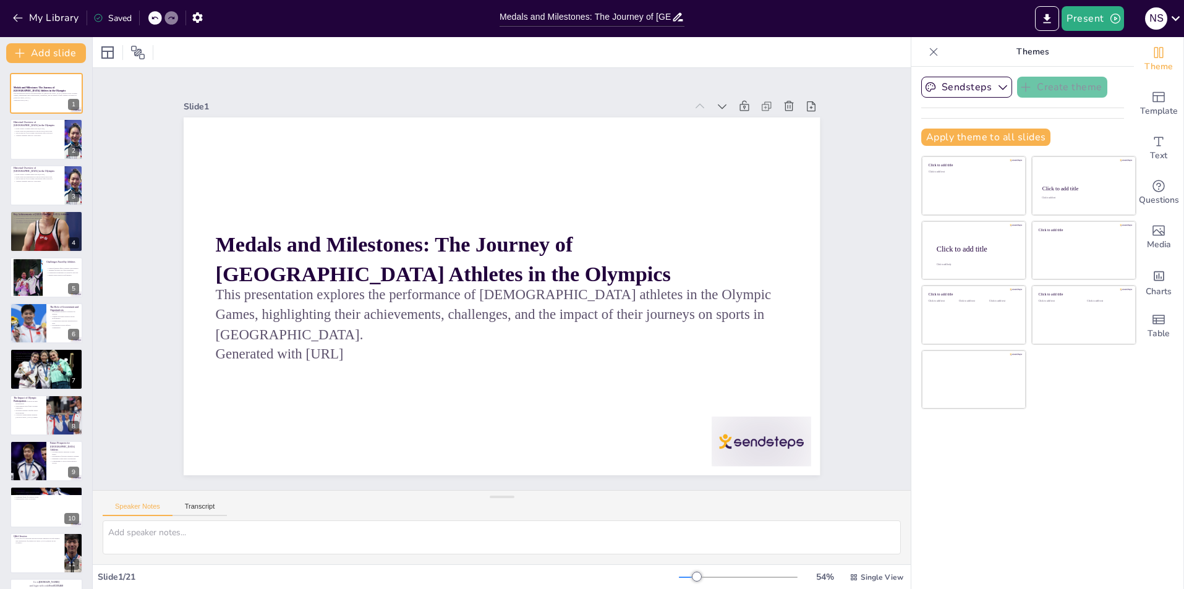
click at [927, 39] on div "Themes" at bounding box center [1023, 52] width 223 height 30
click at [928, 48] on icon at bounding box center [934, 52] width 12 height 12
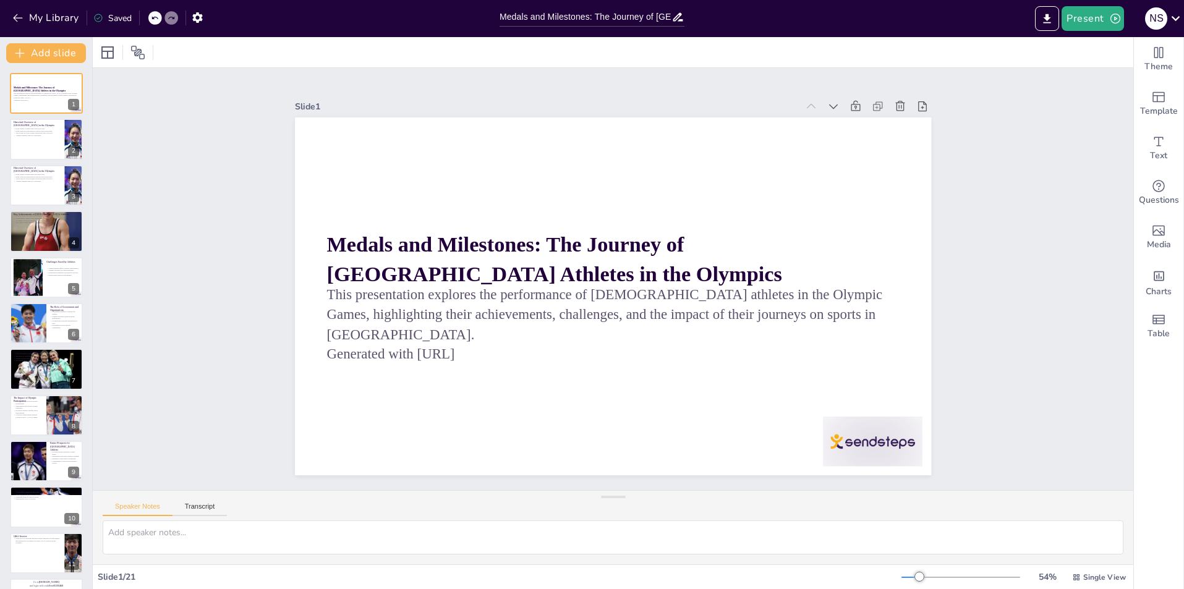
drag, startPoint x: 991, startPoint y: 223, endPoint x: 648, endPoint y: 195, distance: 343.7
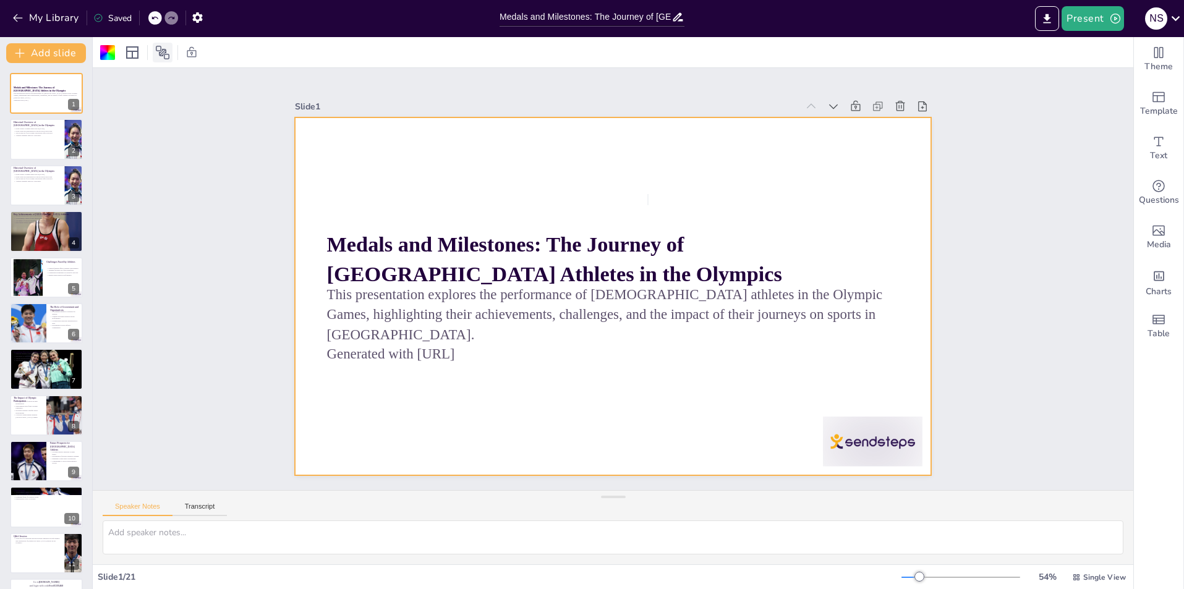
click at [166, 61] on div at bounding box center [163, 53] width 20 height 20
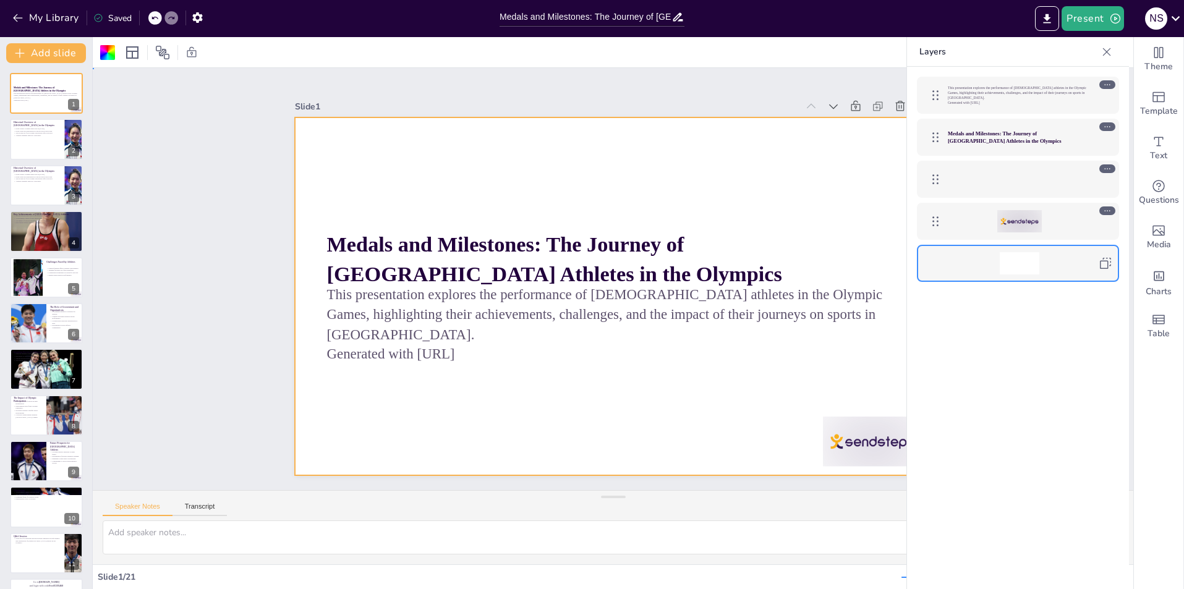
click at [156, 147] on div "Slide 1 Medals and Milestones: The Journey of Hong Kong Athletes in the Olympic…" at bounding box center [613, 279] width 1041 height 422
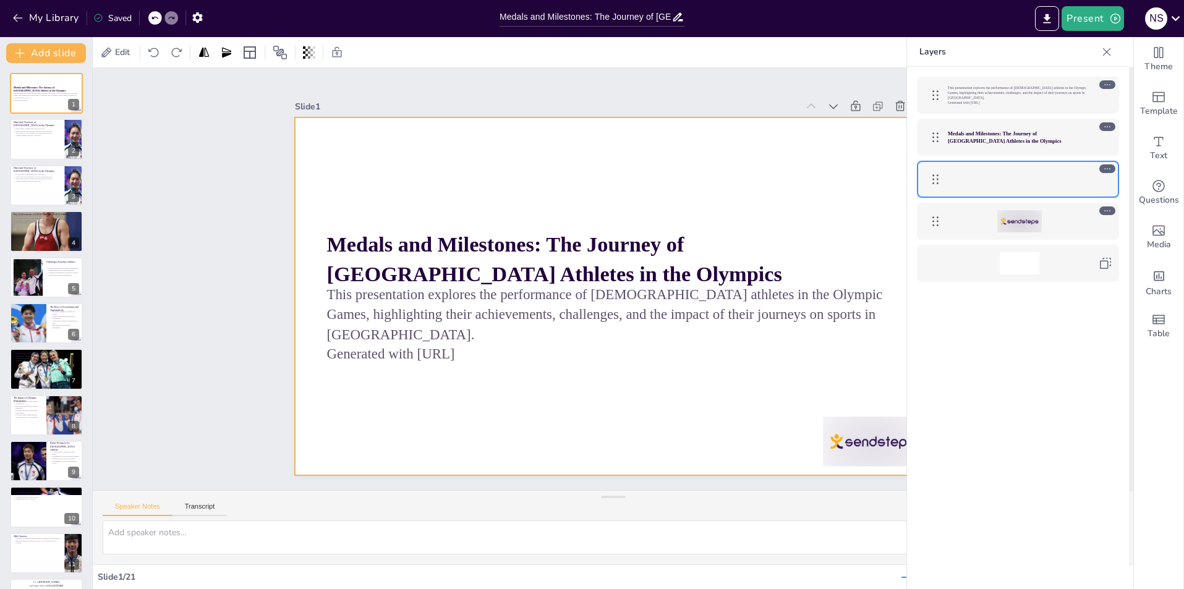
click at [471, 192] on div at bounding box center [611, 296] width 670 height 422
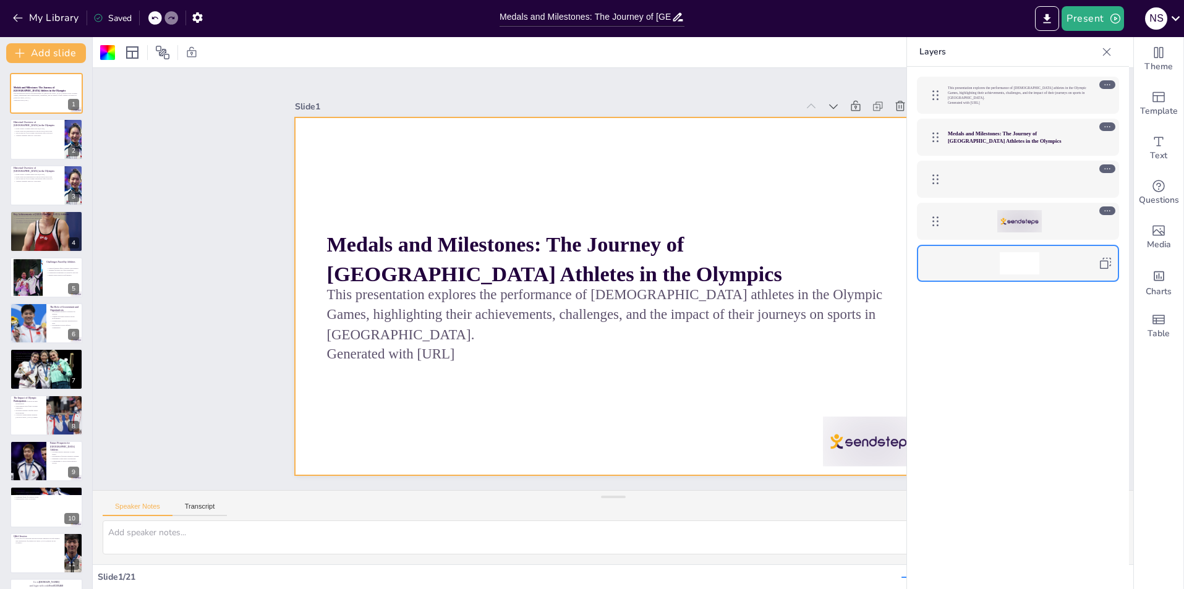
click at [1121, 59] on div "Layers" at bounding box center [1018, 52] width 222 height 30
click at [1119, 59] on div "Layers" at bounding box center [1018, 52] width 222 height 30
click at [1112, 58] on div at bounding box center [1107, 52] width 20 height 20
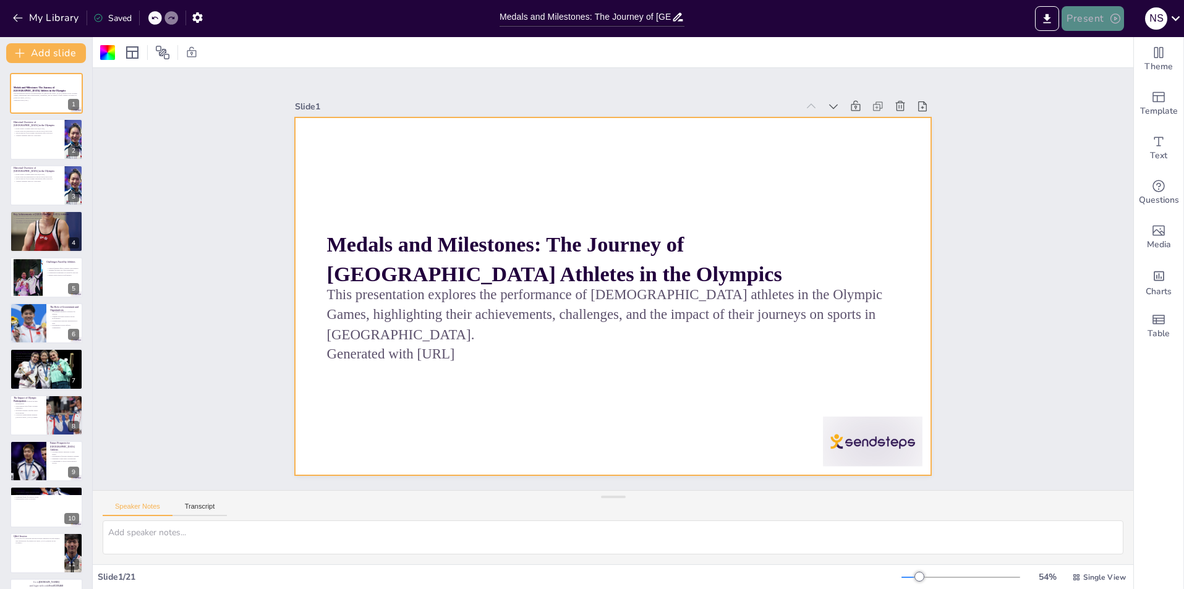
click at [1104, 27] on button "Present" at bounding box center [1093, 18] width 62 height 25
click at [1117, 51] on li "Preview presentation" at bounding box center [1112, 46] width 98 height 20
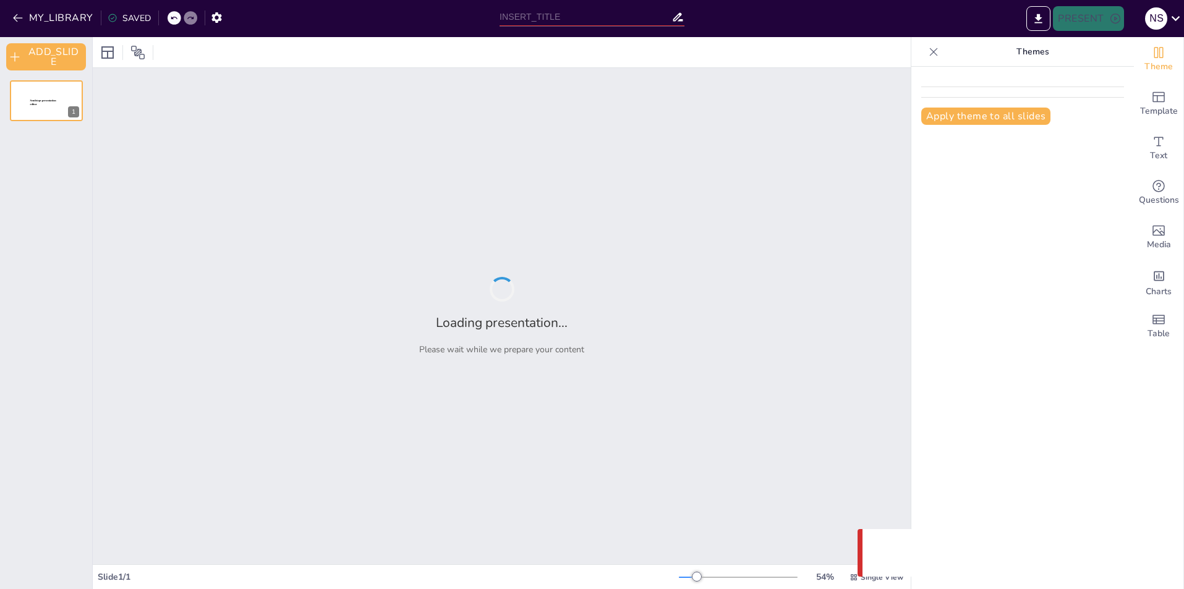
type input "Medals and Milestones: The Journey of [GEOGRAPHIC_DATA] Athletes in the Olympics"
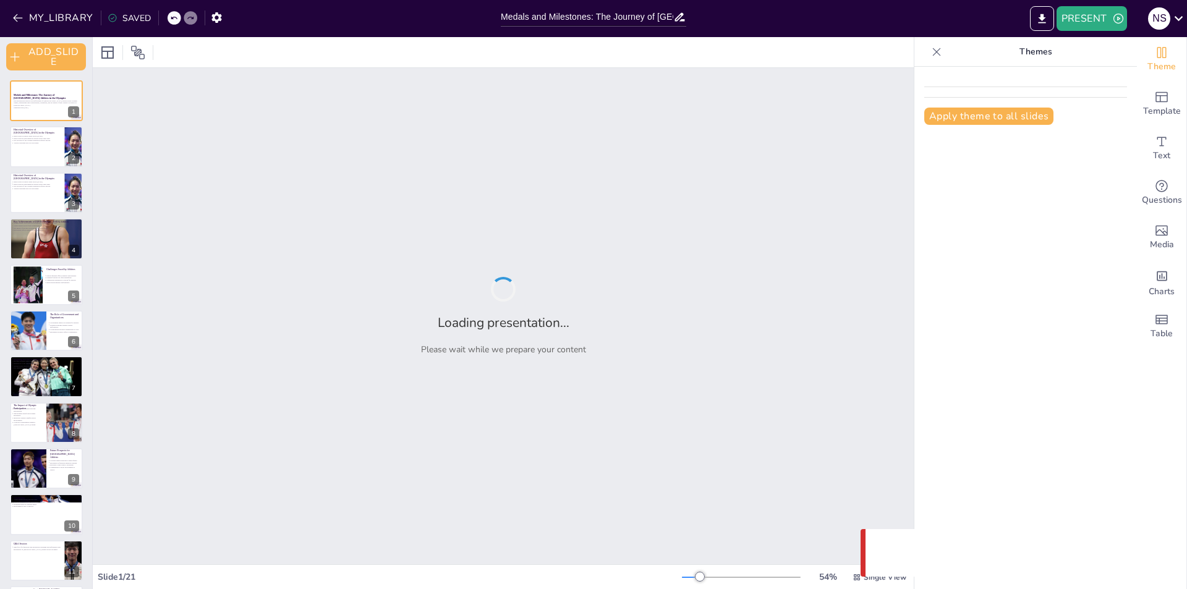
checkbox input "true"
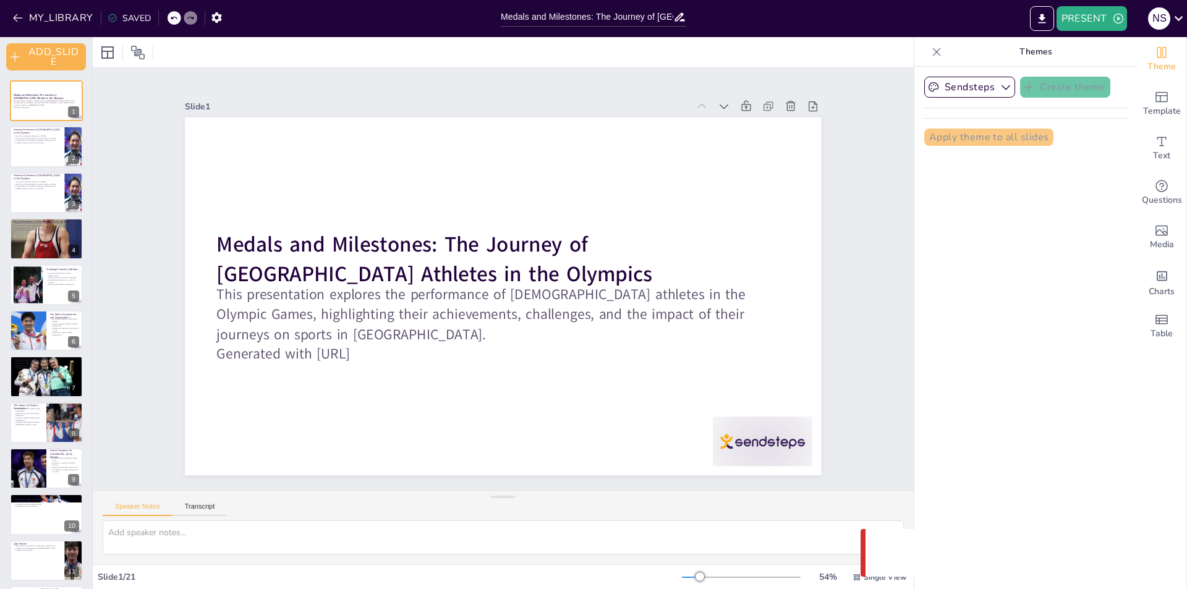
checkbox input "true"
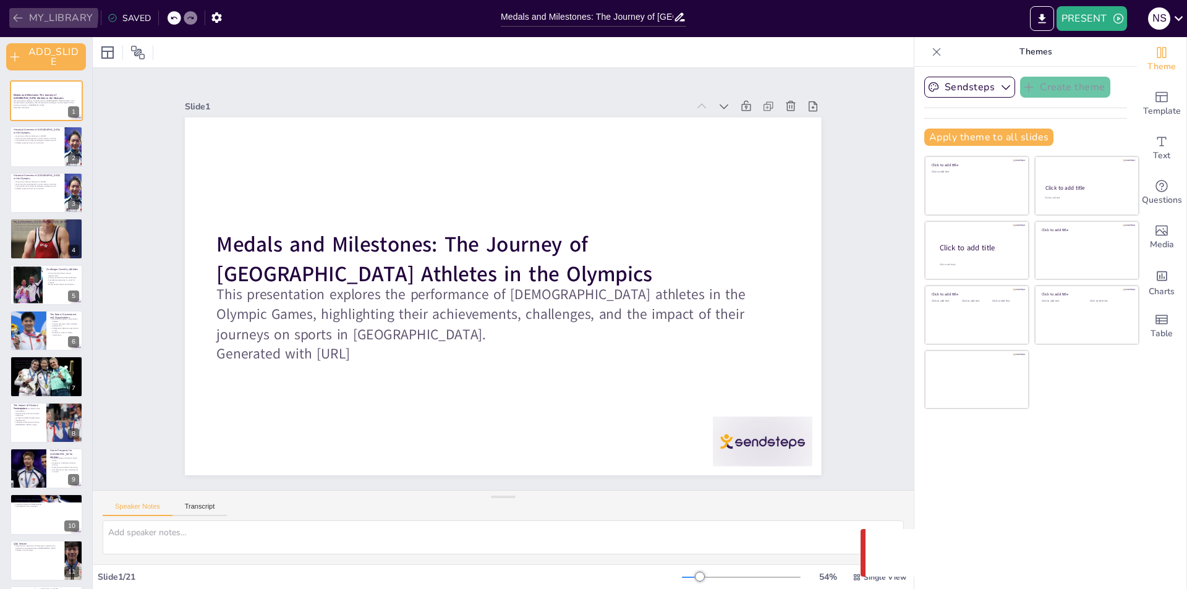
click at [25, 15] on button "MY_LIBRARY" at bounding box center [53, 18] width 89 height 20
